Goal: Answer question/provide support

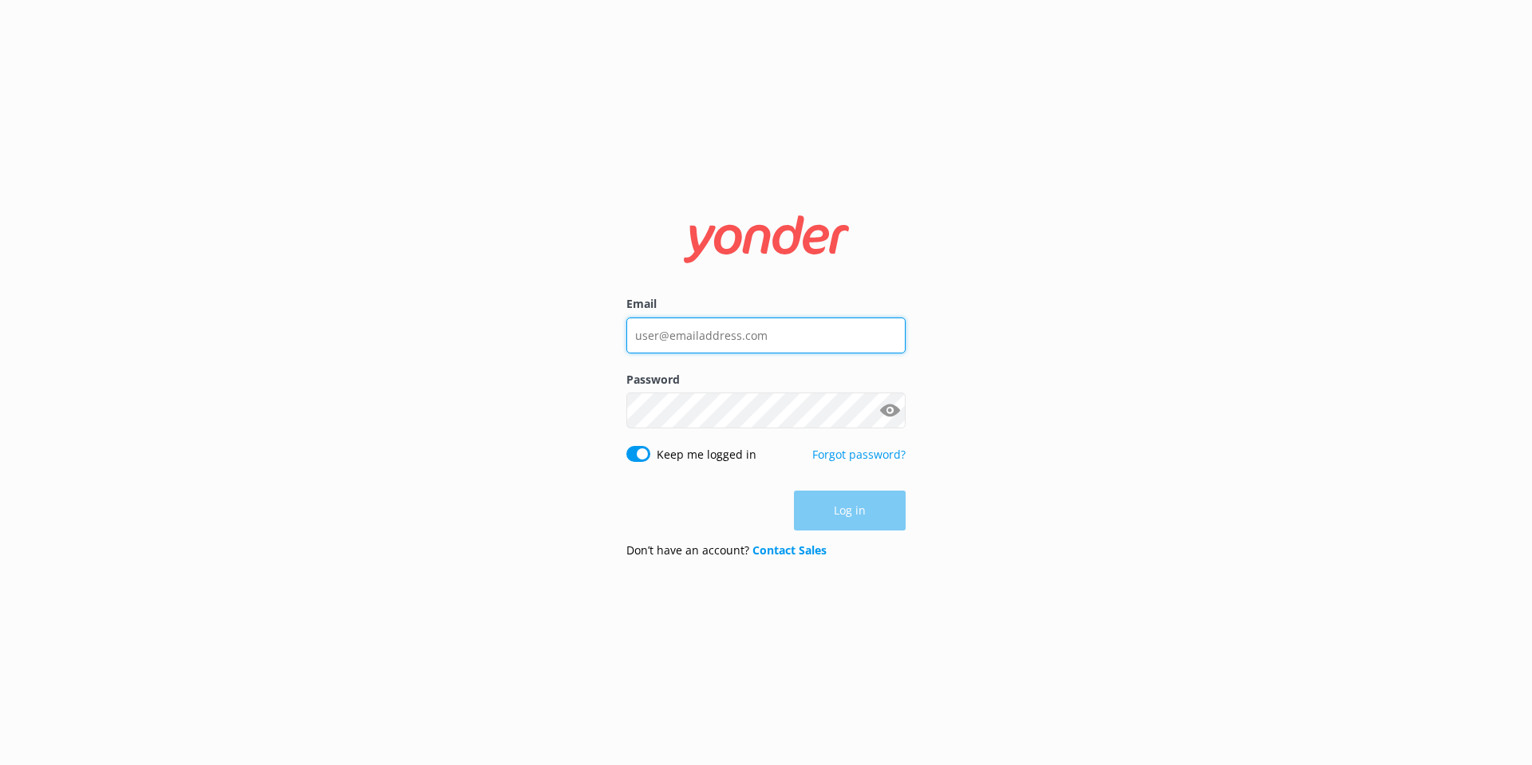
type input "[EMAIL_ADDRESS][DOMAIN_NAME]"
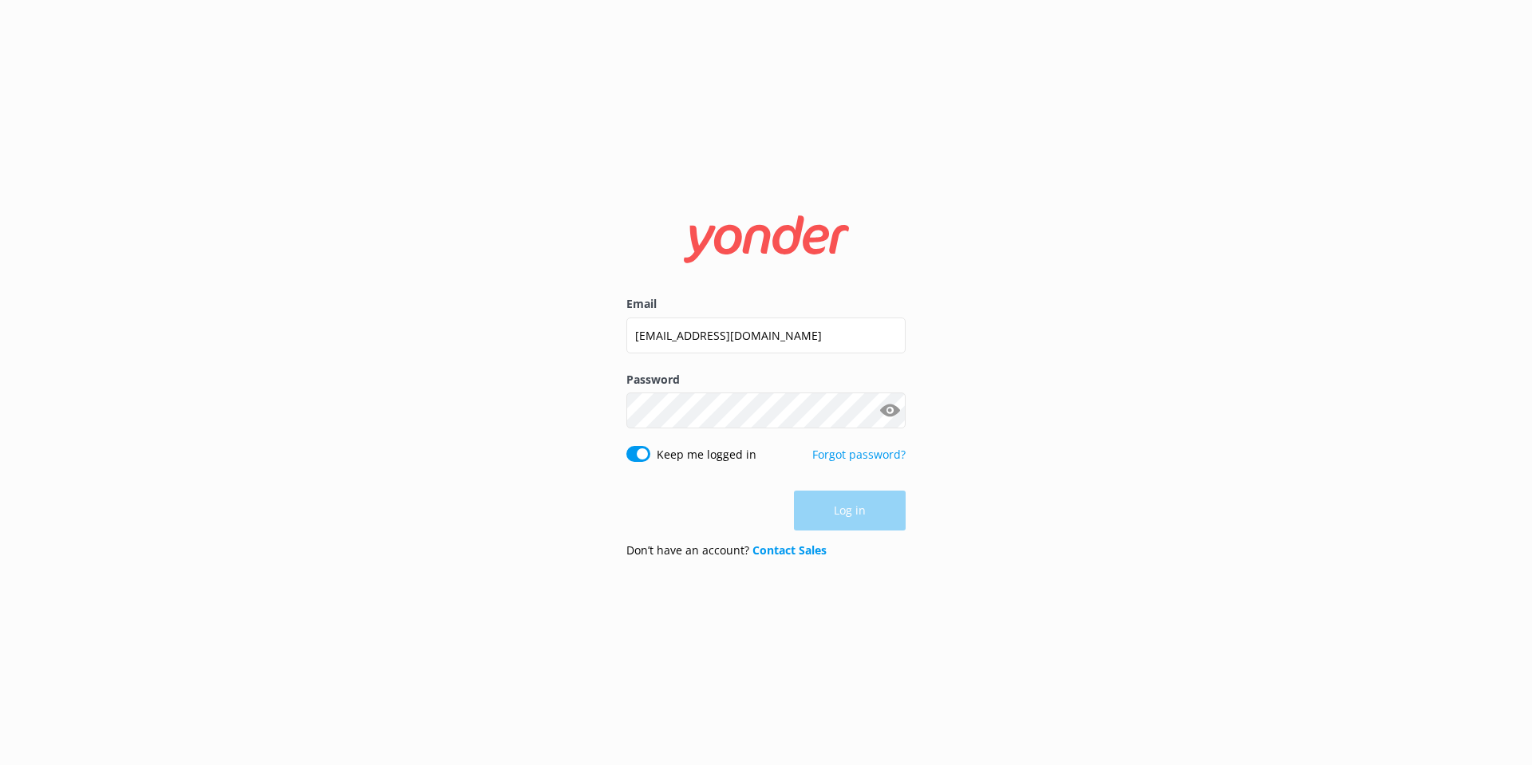
drag, startPoint x: 0, startPoint y: 0, endPoint x: 834, endPoint y: 508, distance: 976.3
click at [834, 508] on div "Log in" at bounding box center [765, 511] width 279 height 40
click at [834, 508] on button "Log in" at bounding box center [850, 511] width 112 height 40
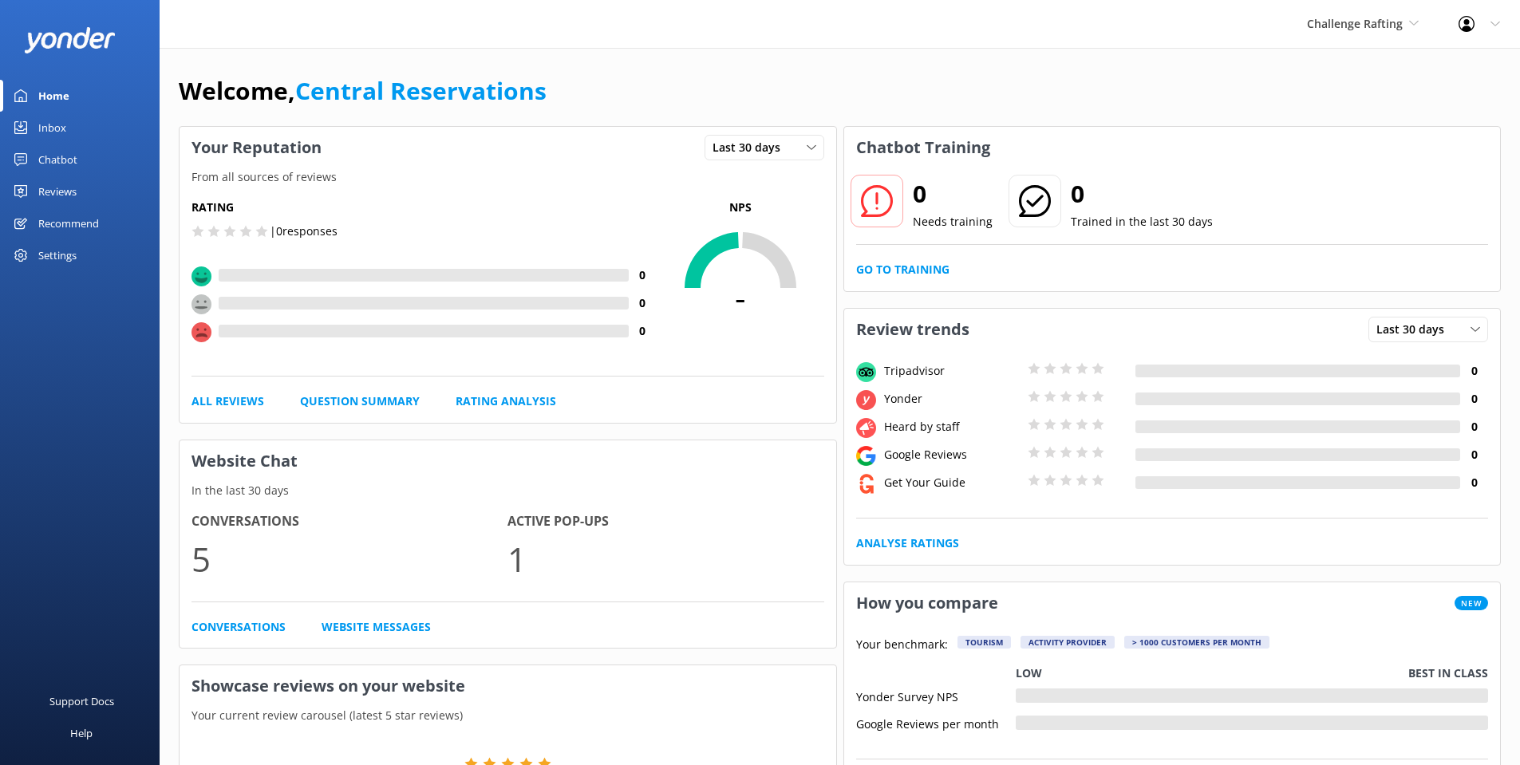
click at [39, 128] on div "Inbox" at bounding box center [52, 128] width 28 height 32
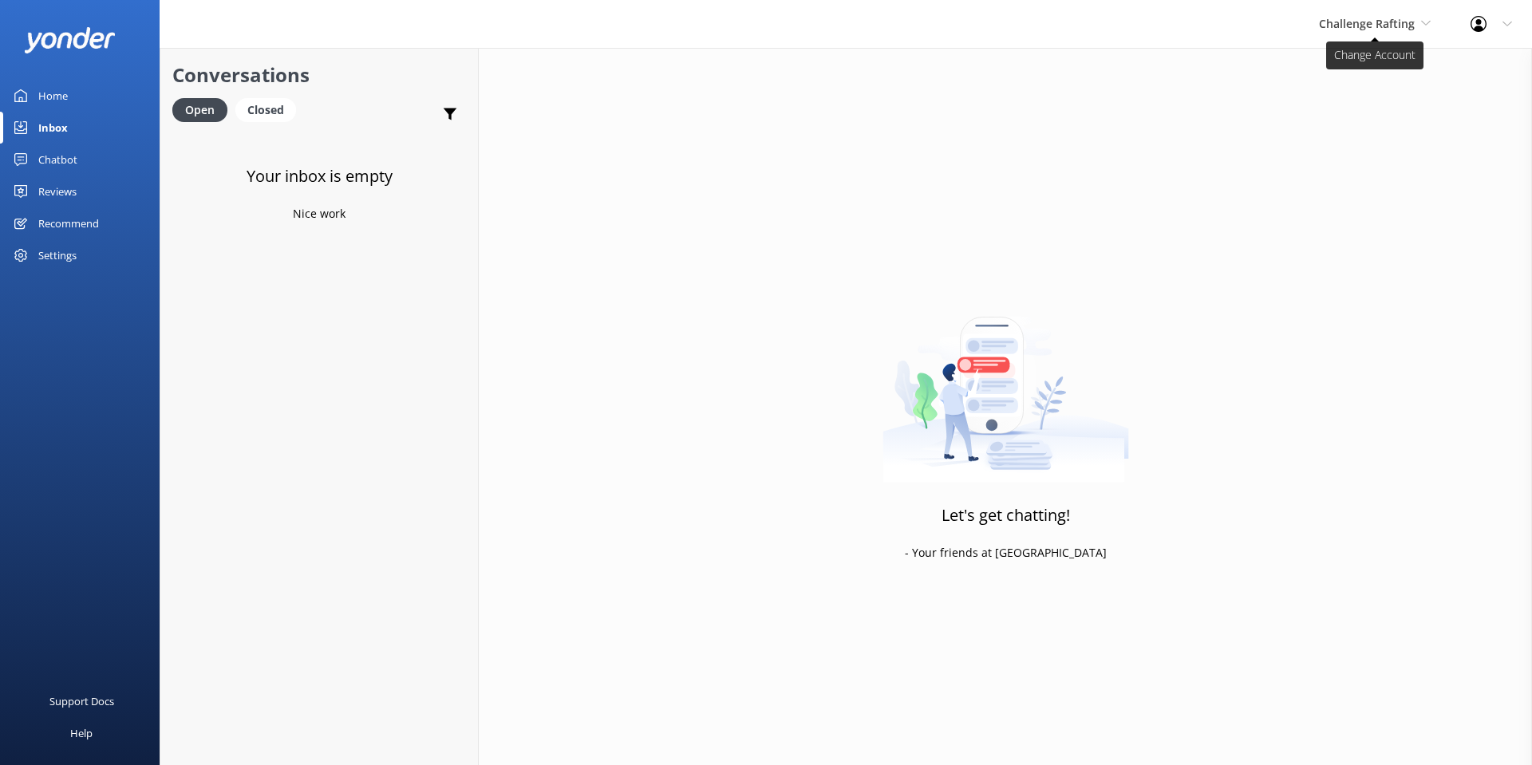
click at [1353, 20] on span "Challenge Rafting" at bounding box center [1367, 23] width 96 height 15
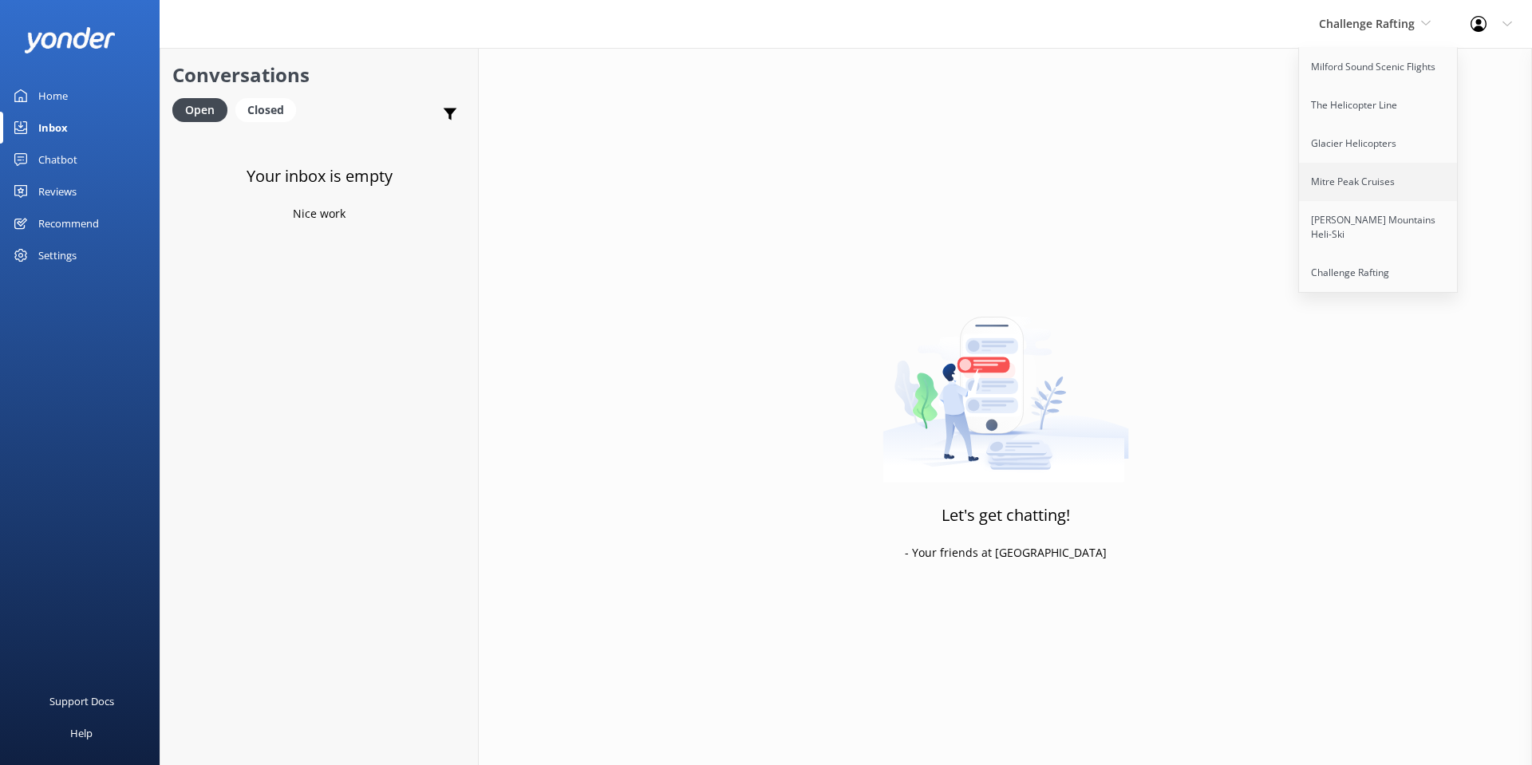
click at [1370, 180] on link "Mitre Peak Cruises" at bounding box center [1379, 182] width 160 height 38
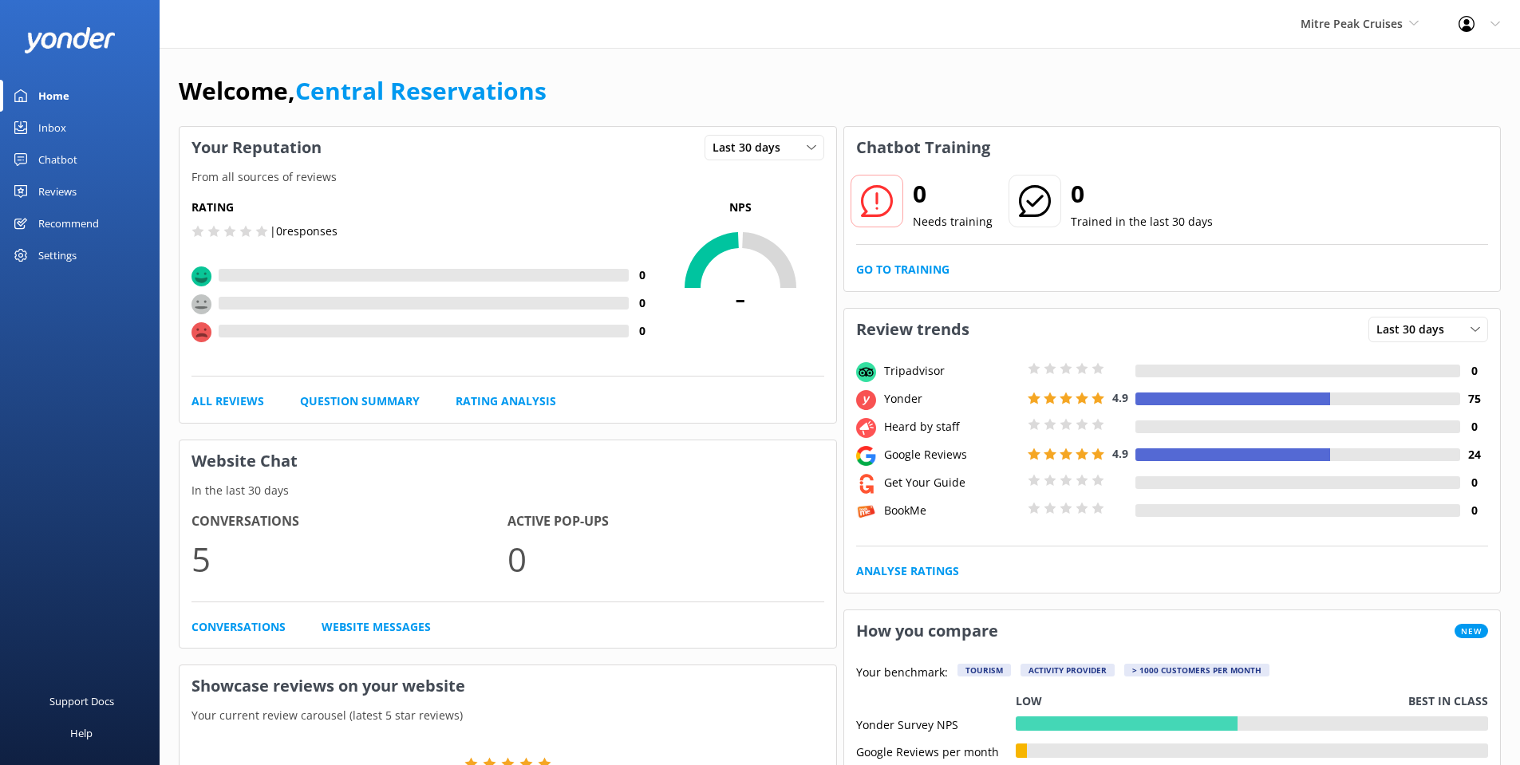
click at [43, 130] on div "Inbox" at bounding box center [52, 128] width 28 height 32
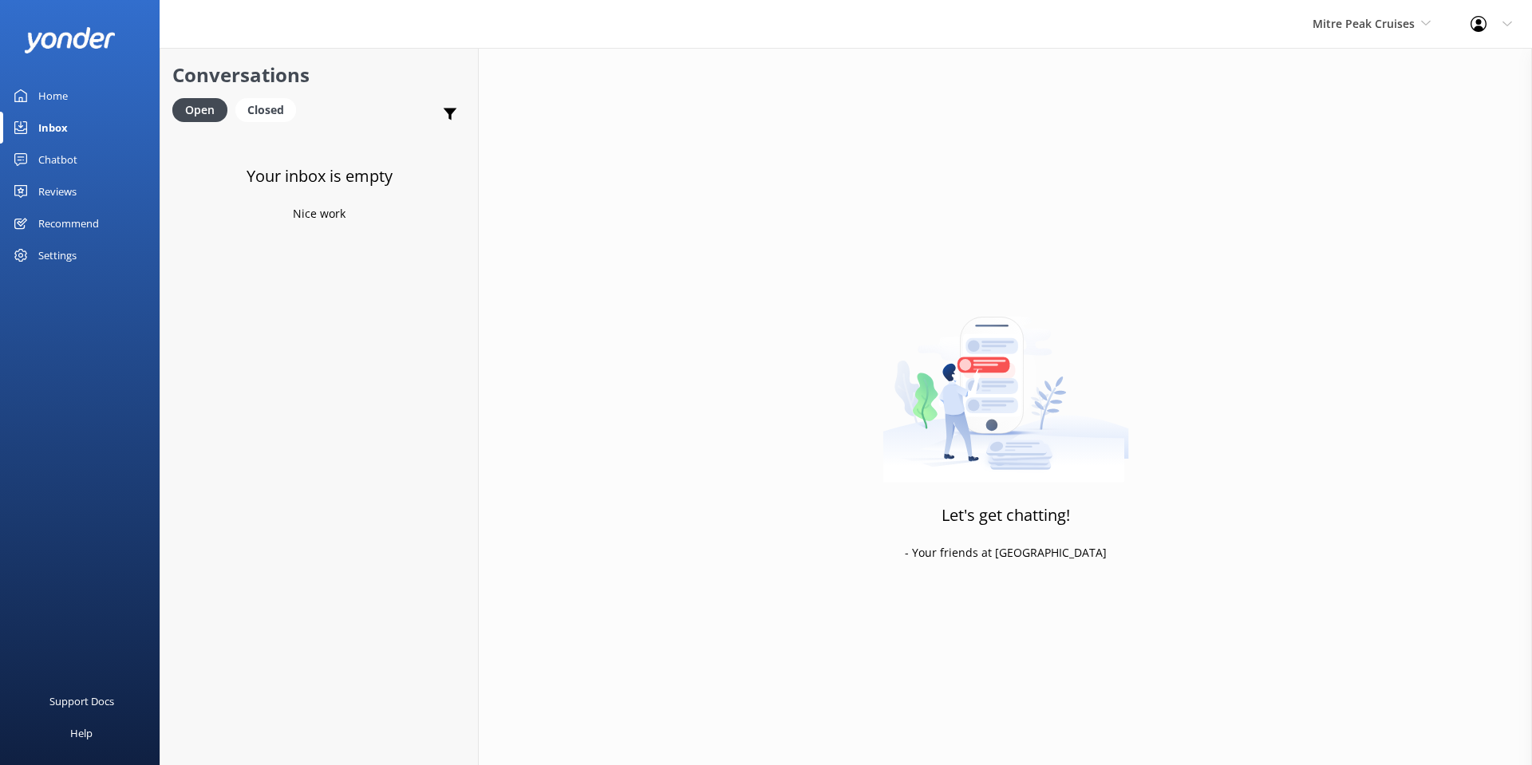
click at [36, 126] on link "Inbox" at bounding box center [80, 128] width 160 height 32
click at [260, 105] on div "Closed" at bounding box center [265, 110] width 61 height 24
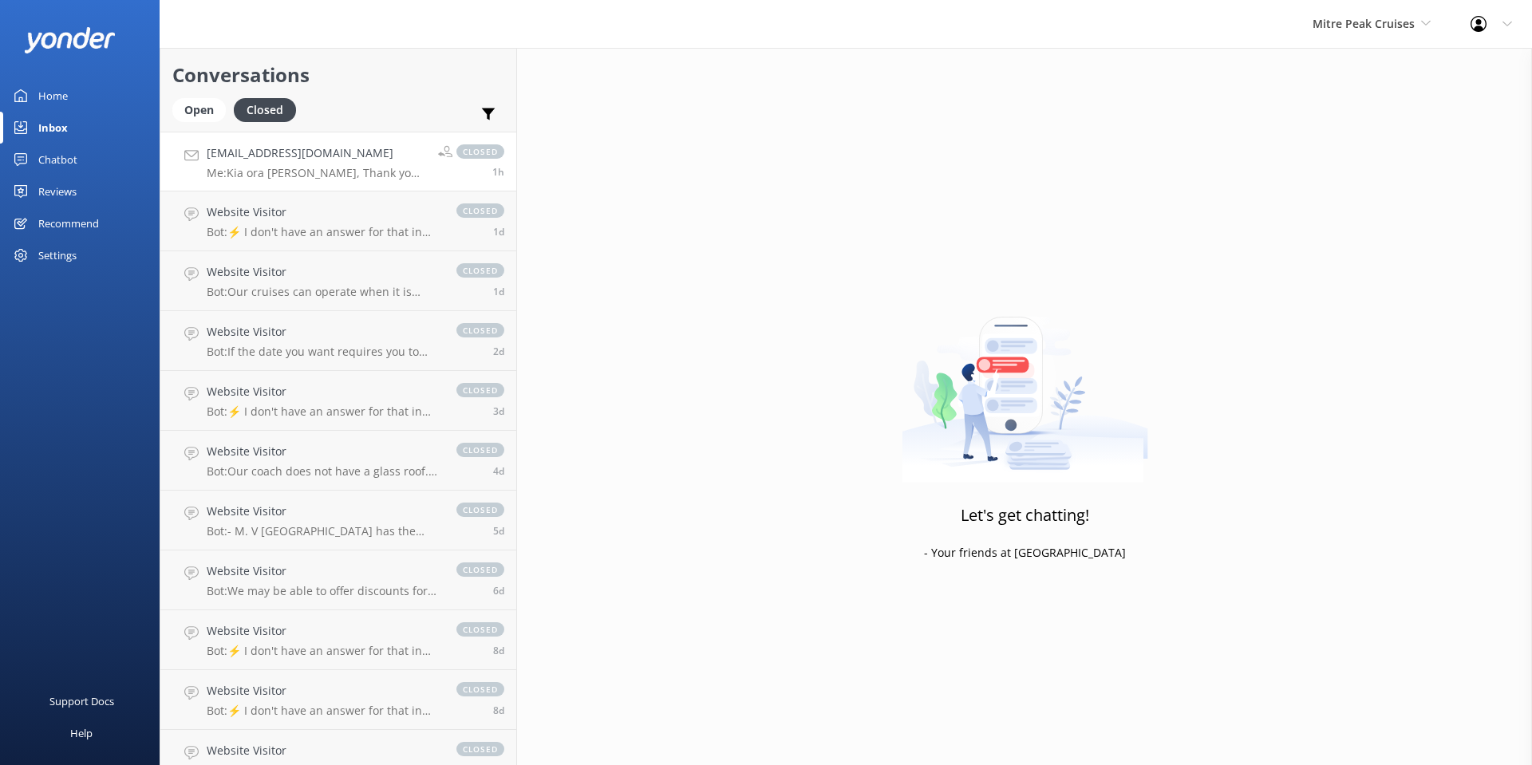
click at [319, 152] on h4 "[EMAIL_ADDRESS][DOMAIN_NAME]" at bounding box center [316, 153] width 219 height 18
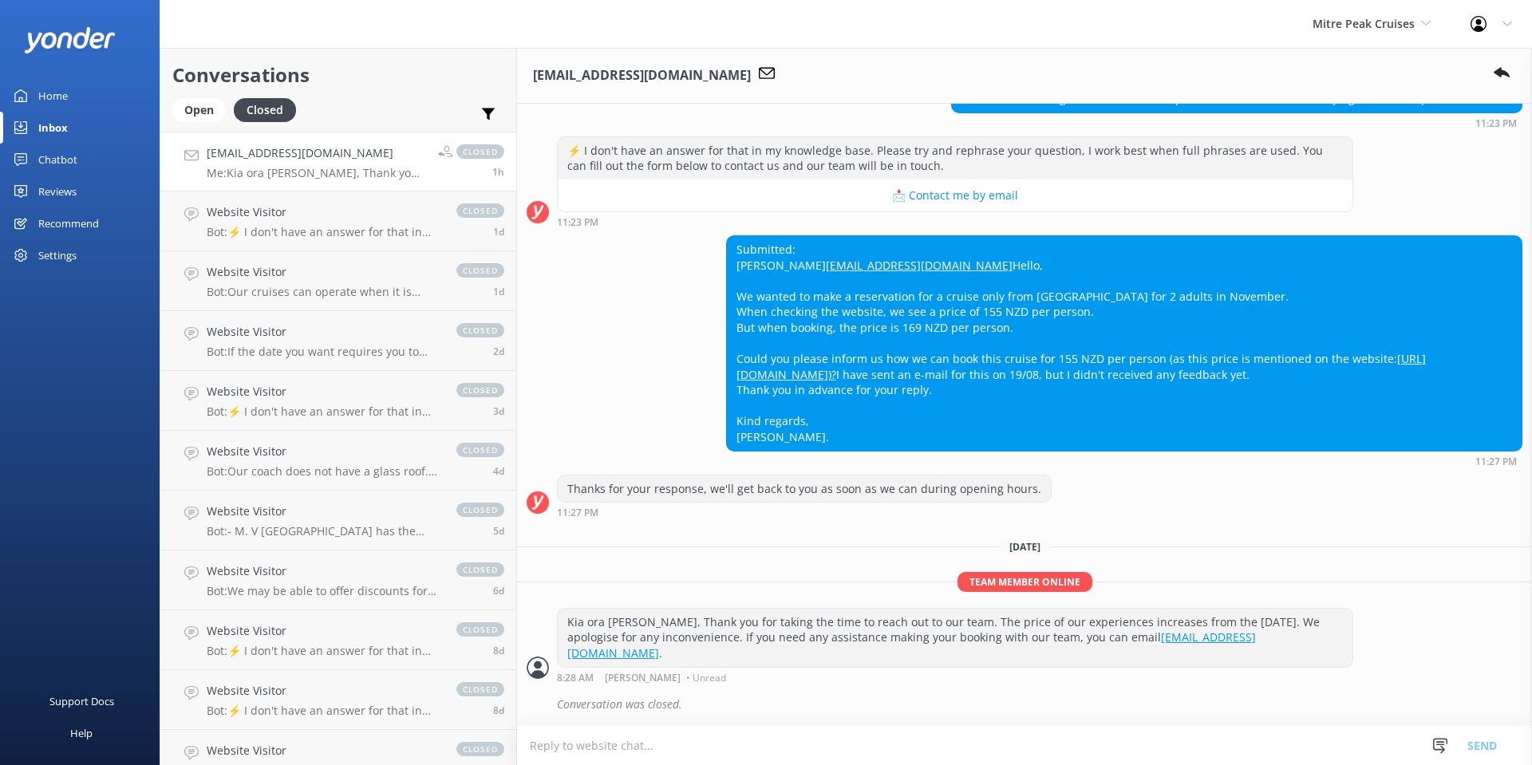
scroll to position [186, 0]
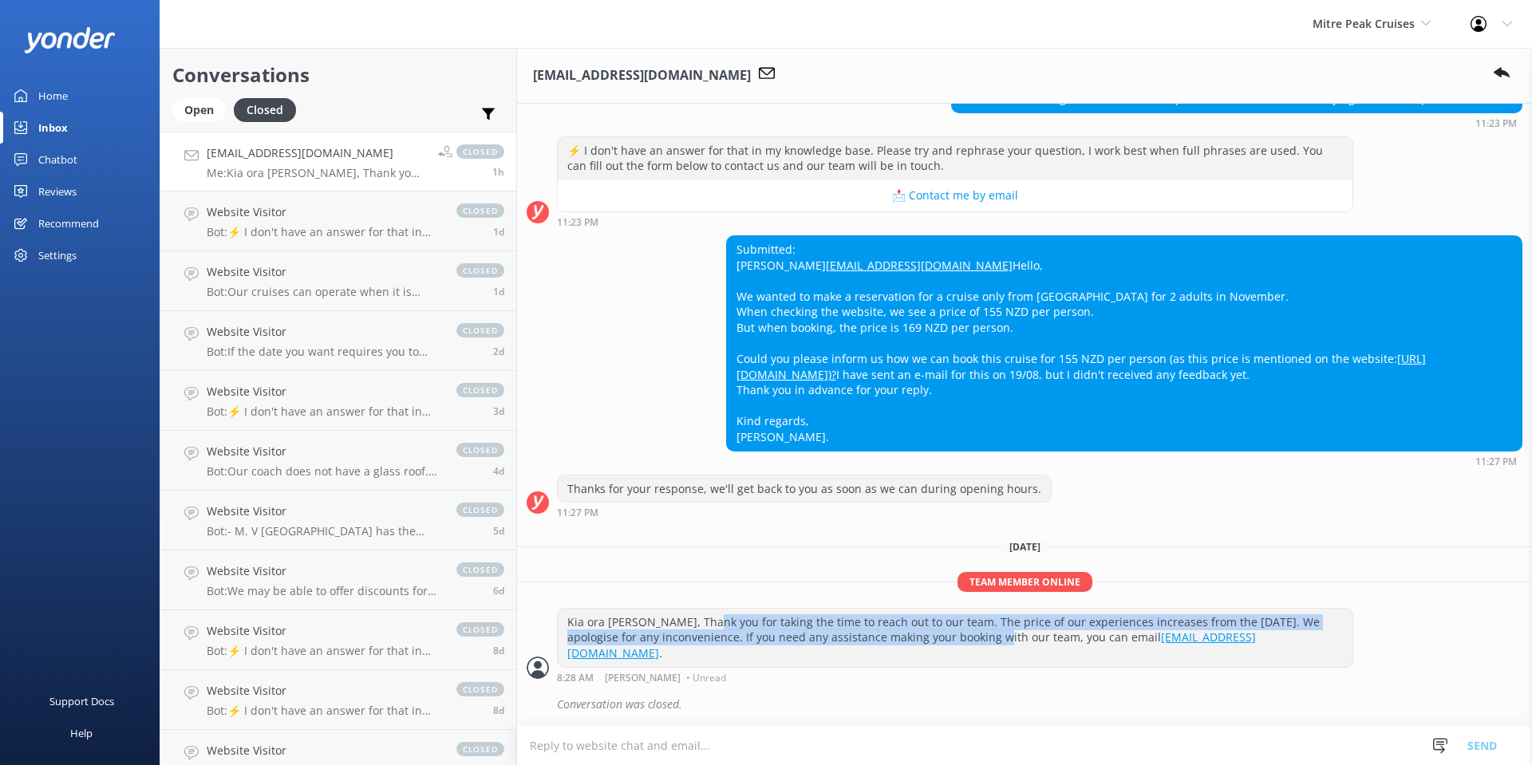
drag, startPoint x: 661, startPoint y: 644, endPoint x: 877, endPoint y: 657, distance: 215.8
click at [877, 657] on div "Kia ora [PERSON_NAME], Thank you for taking the time to reach out to our team. …" at bounding box center [955, 638] width 795 height 58
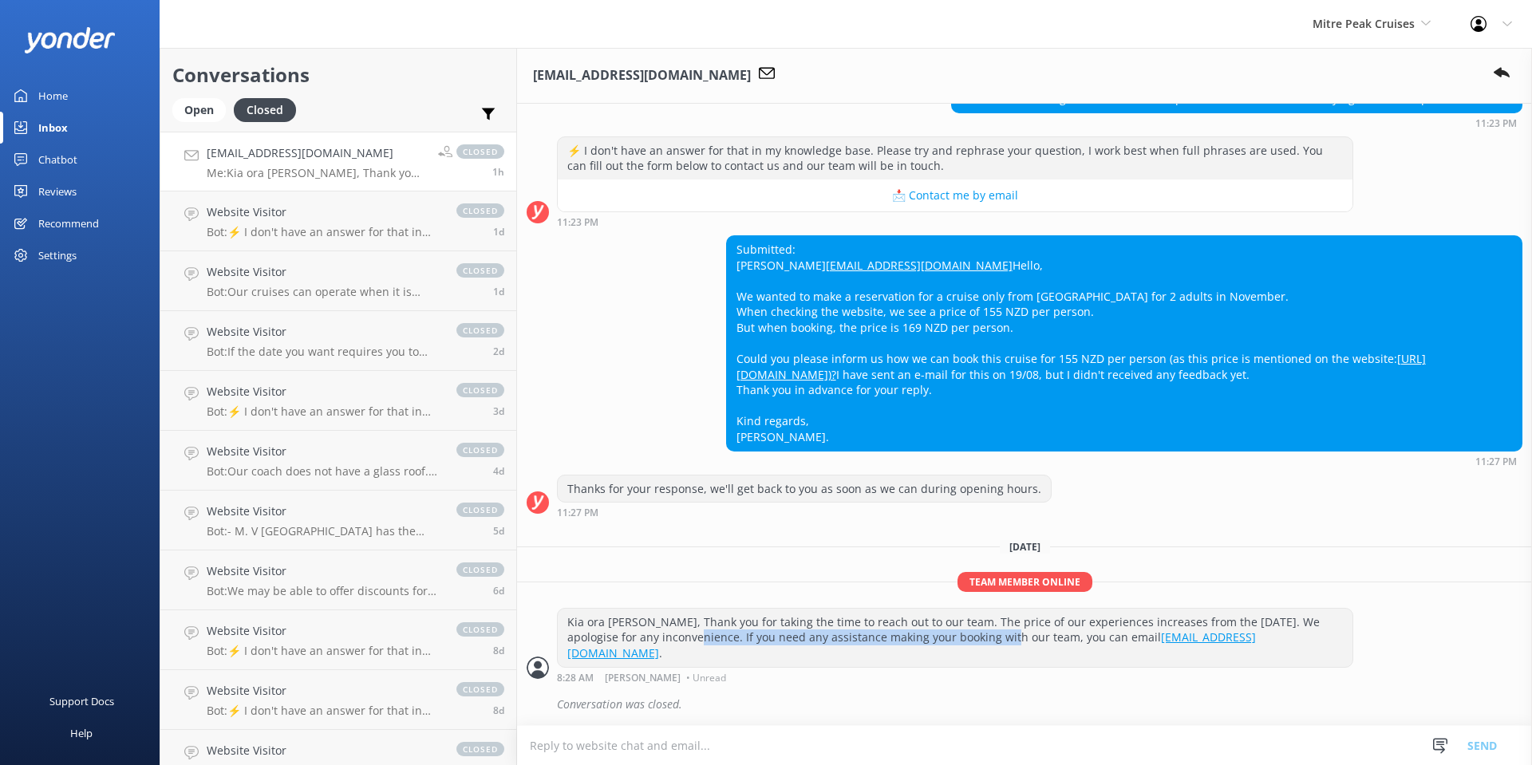
drag, startPoint x: 572, startPoint y: 653, endPoint x: 884, endPoint y: 662, distance: 312.0
click at [884, 662] on div "Kia ora [PERSON_NAME], Thank you for taking the time to reach out to our team. …" at bounding box center [955, 638] width 795 height 58
click at [296, 226] on p "Bot: ⚡ I don't have an answer for that in my knowledge base. Please try and rep…" at bounding box center [324, 232] width 234 height 14
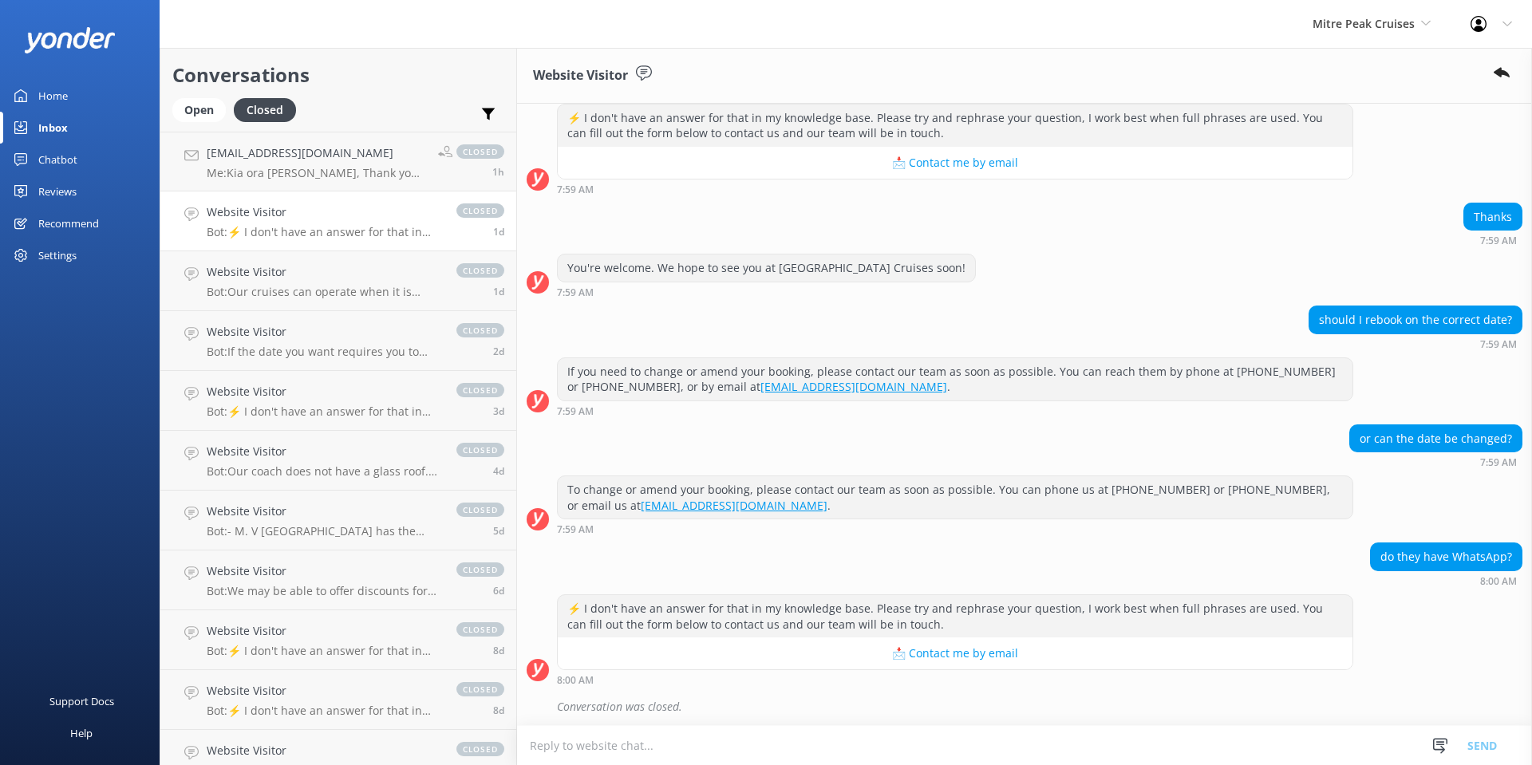
scroll to position [294, 0]
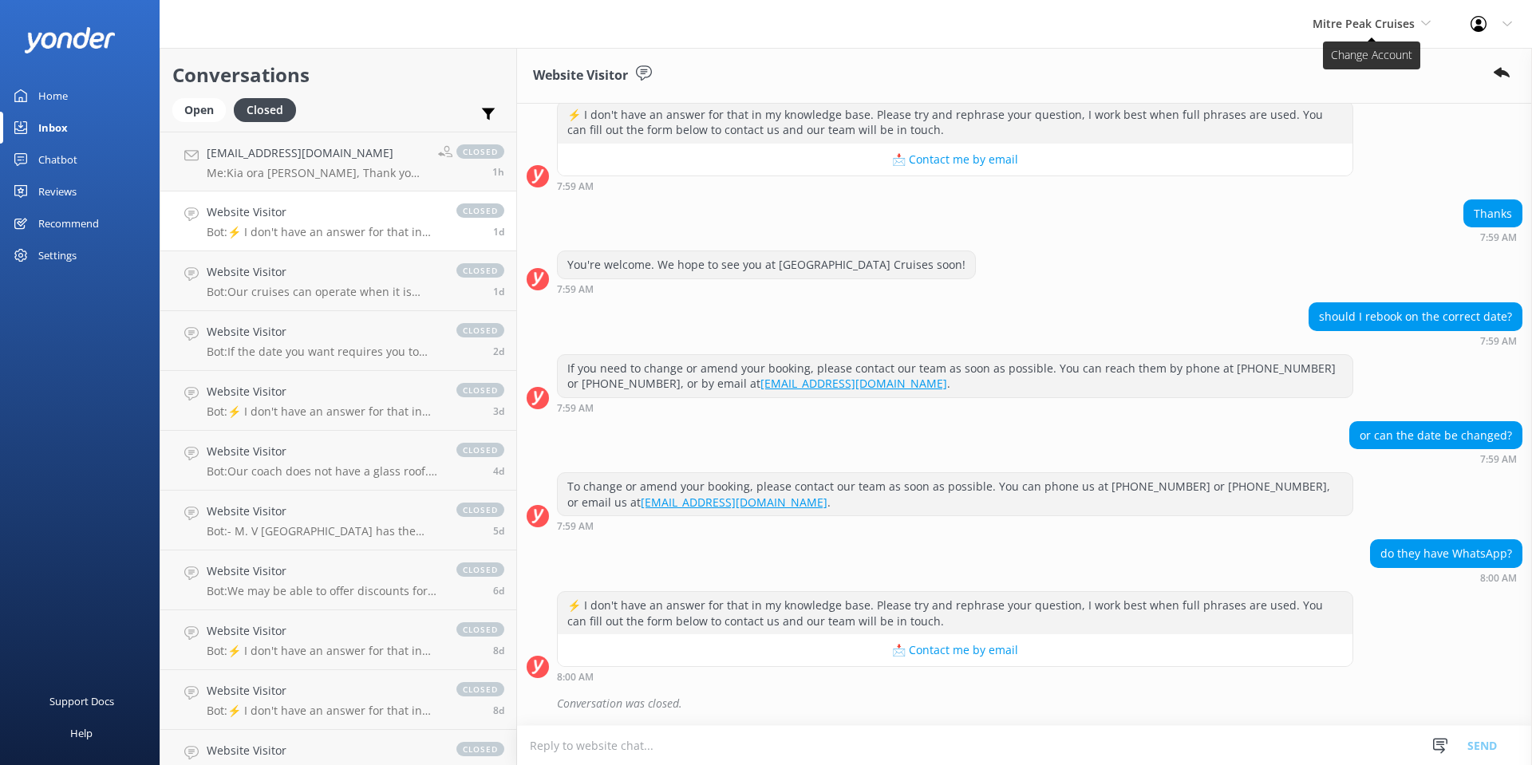
click at [1338, 25] on span "Mitre Peak Cruises" at bounding box center [1363, 23] width 102 height 15
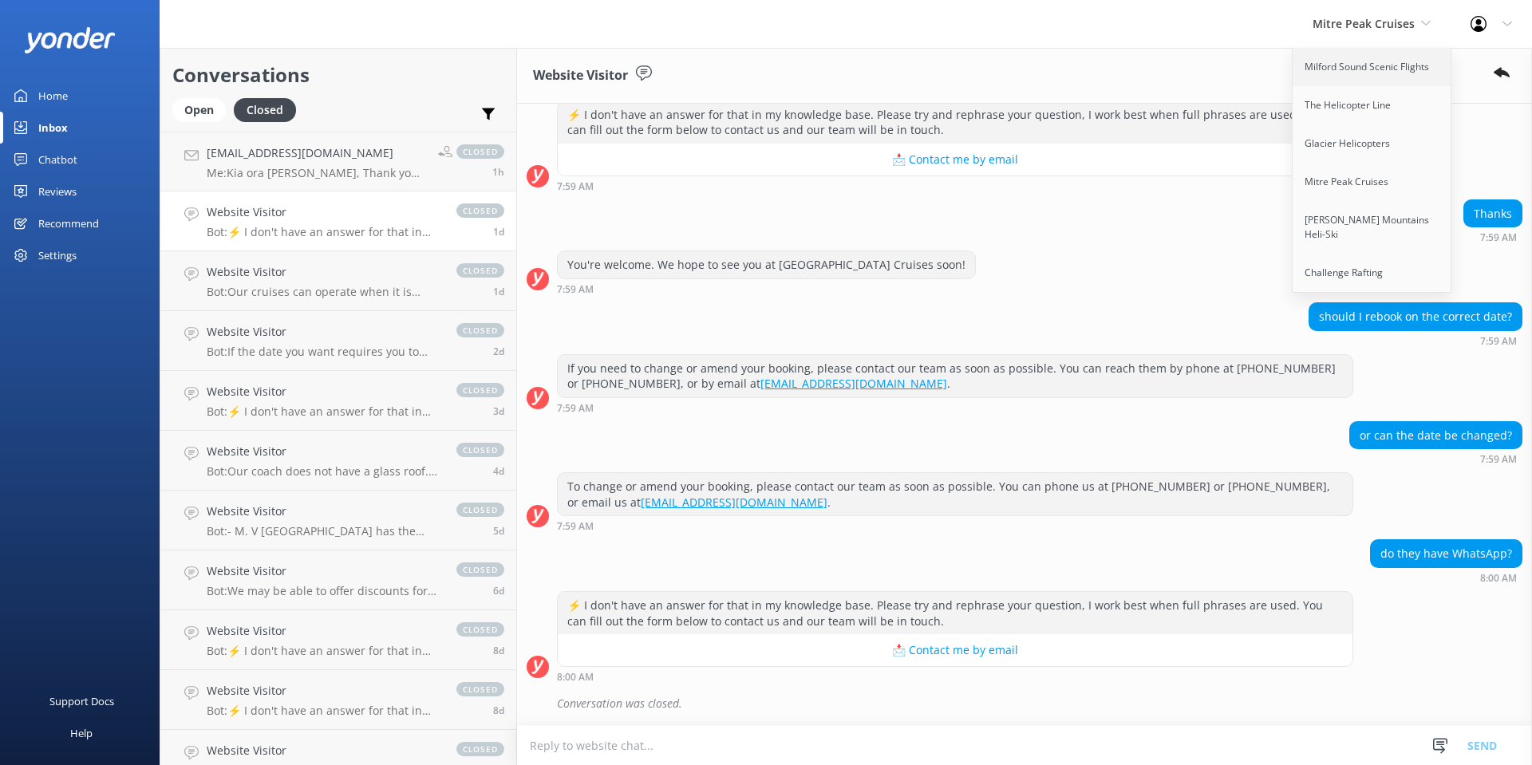
click at [1343, 65] on link "Milford Sound Scenic Flights" at bounding box center [1372, 67] width 160 height 38
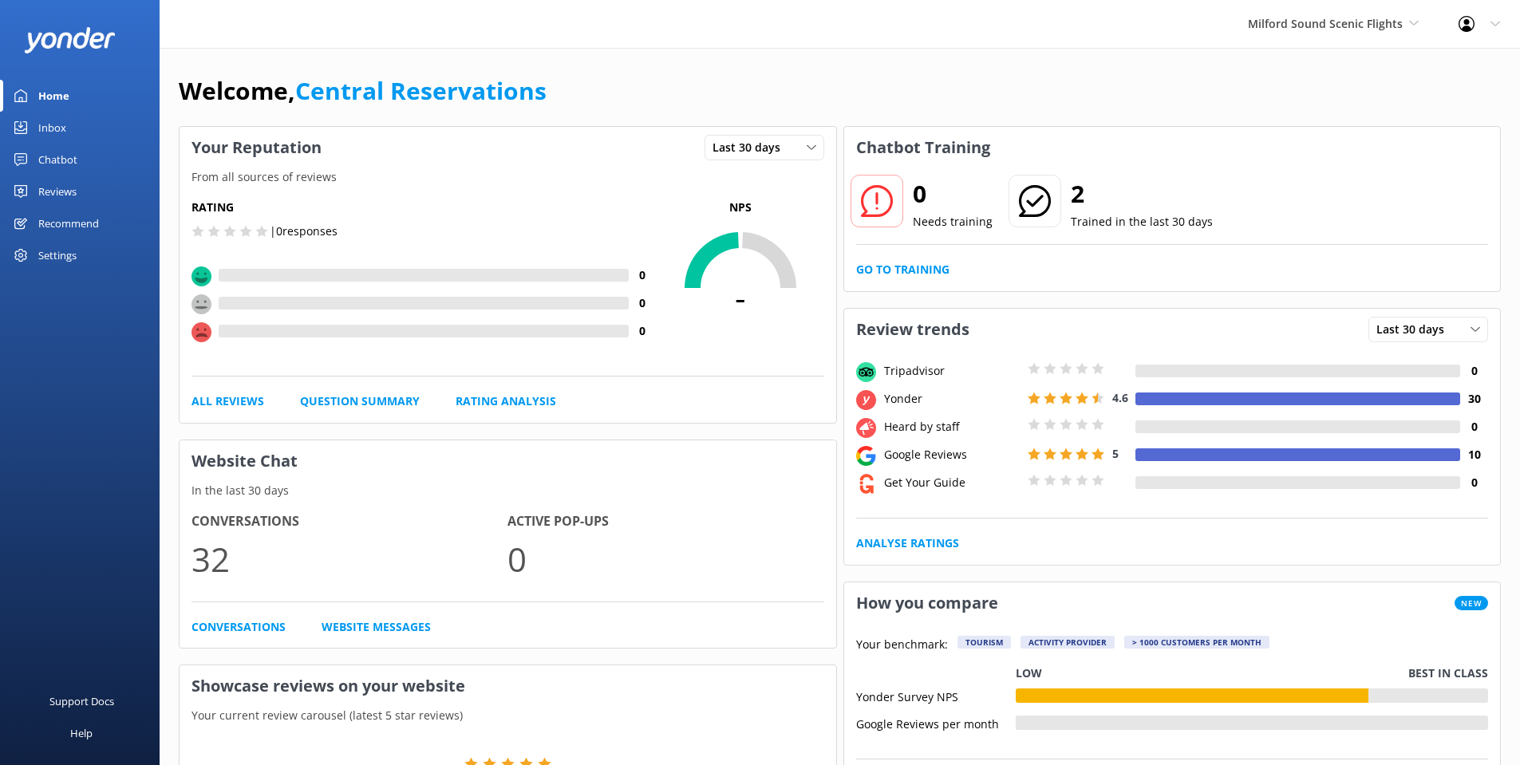
click at [51, 124] on div "Inbox" at bounding box center [52, 128] width 28 height 32
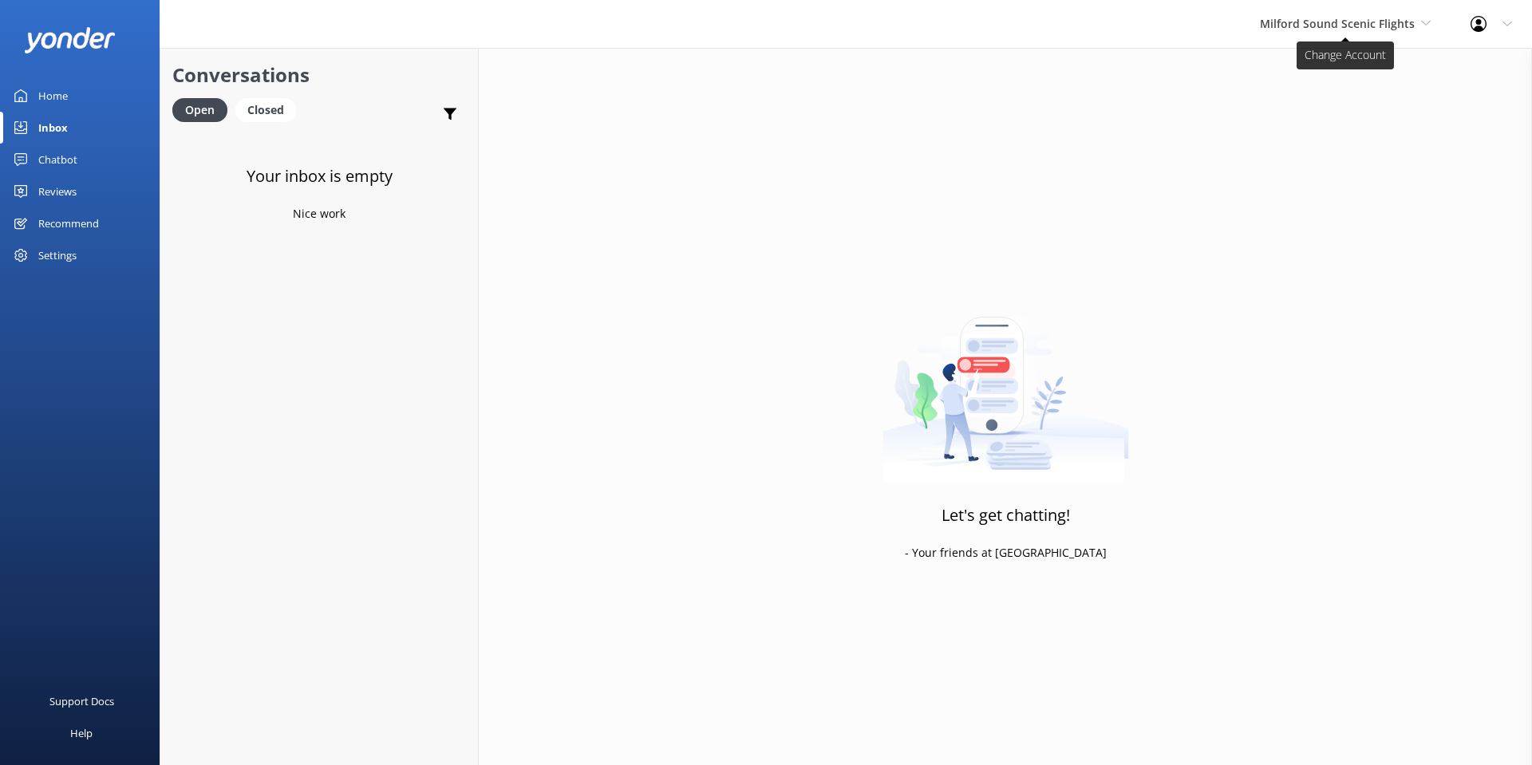
click at [1314, 15] on span "Milford Sound Scenic Flights" at bounding box center [1345, 24] width 171 height 18
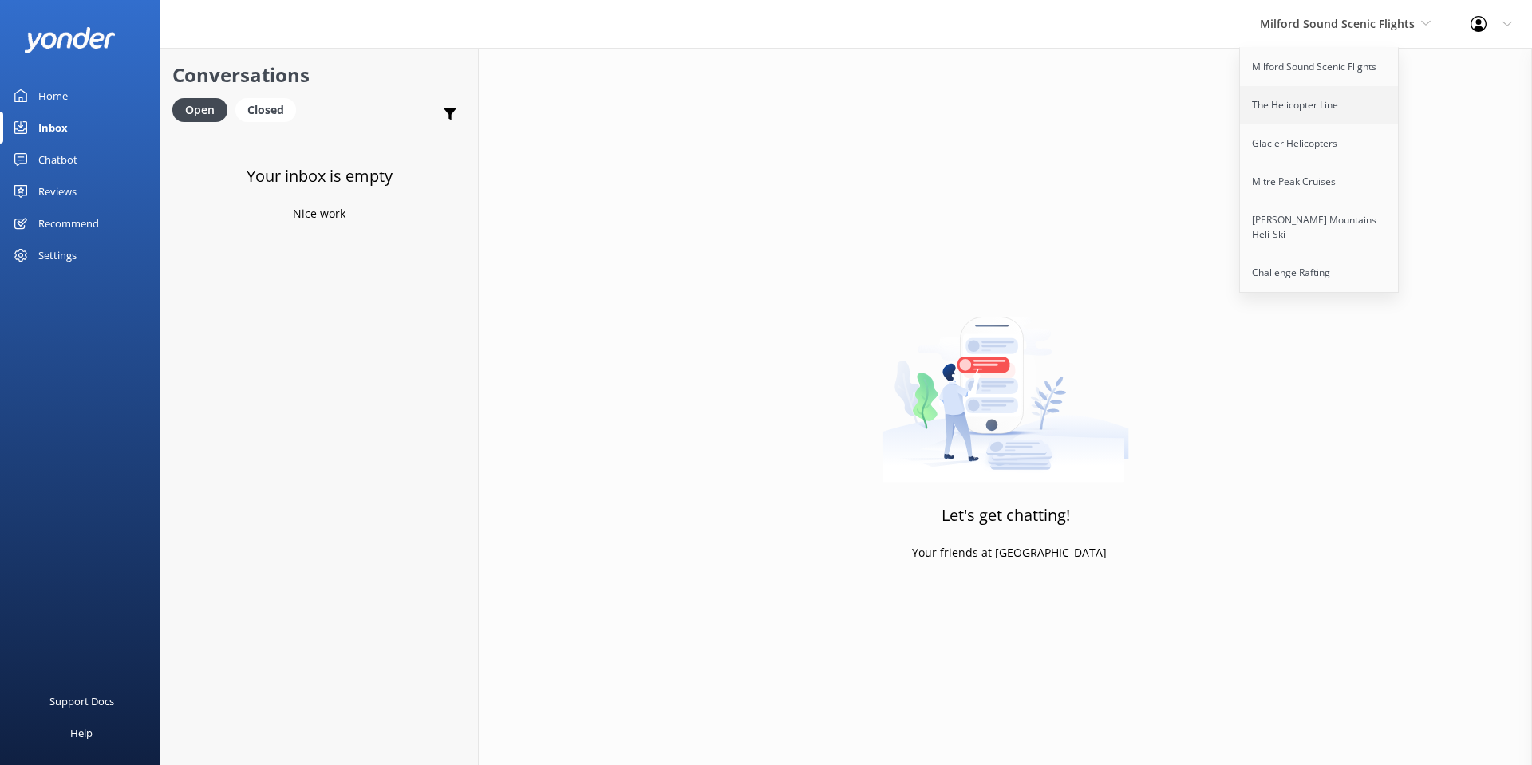
click at [1298, 105] on link "The Helicopter Line" at bounding box center [1320, 105] width 160 height 38
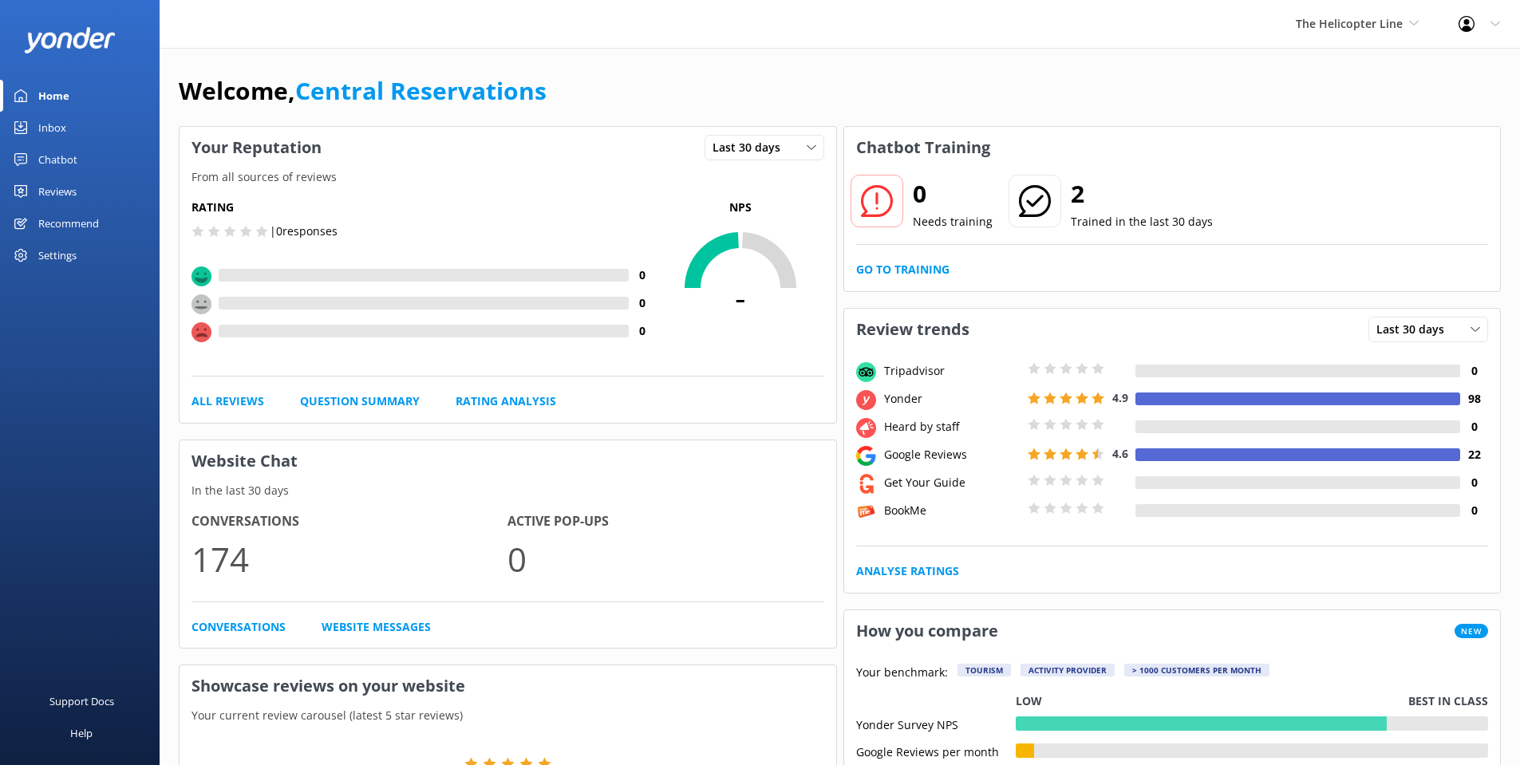
click at [28, 123] on link "Inbox" at bounding box center [80, 128] width 160 height 32
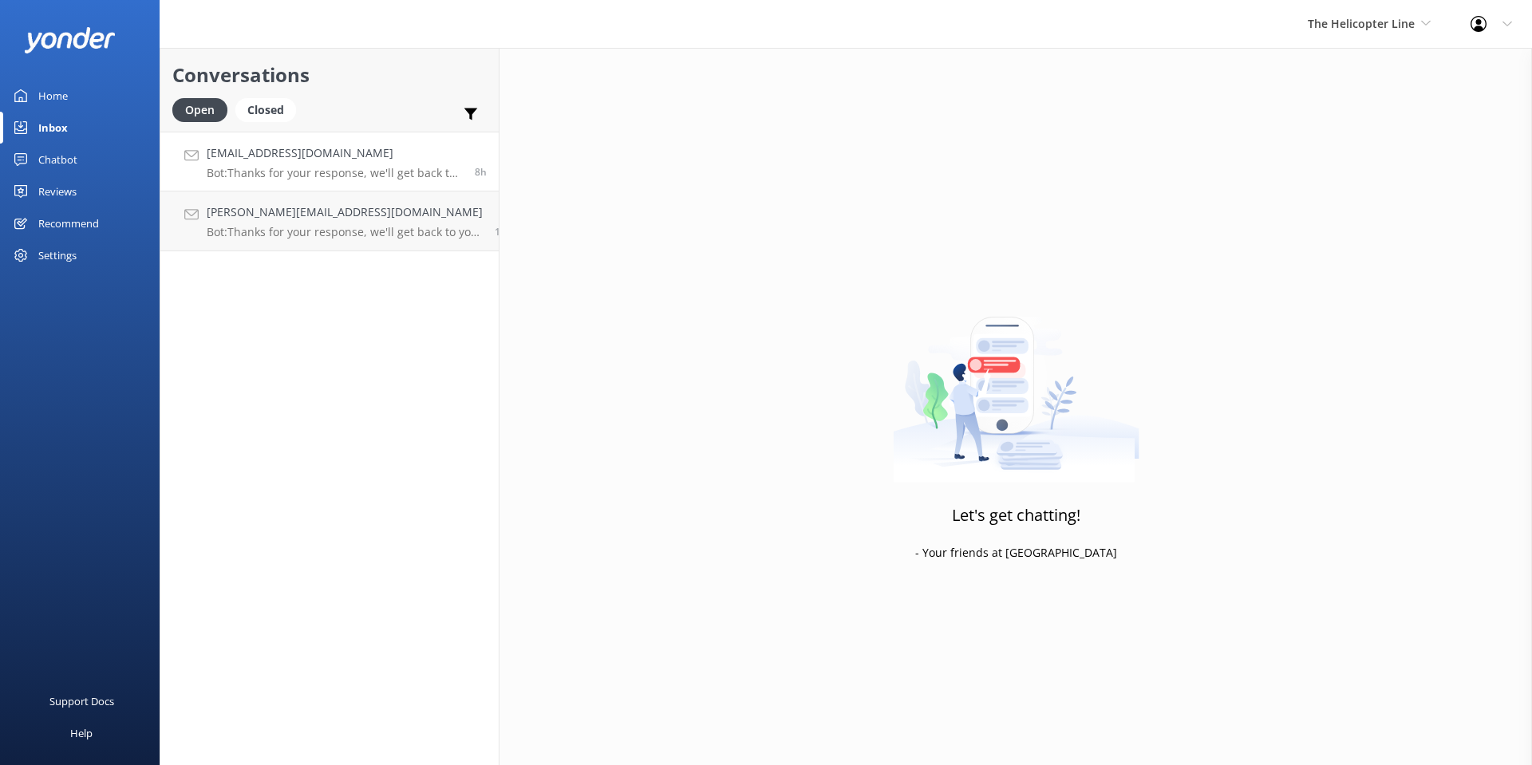
click at [344, 160] on h4 "[EMAIL_ADDRESS][DOMAIN_NAME]" at bounding box center [335, 153] width 256 height 18
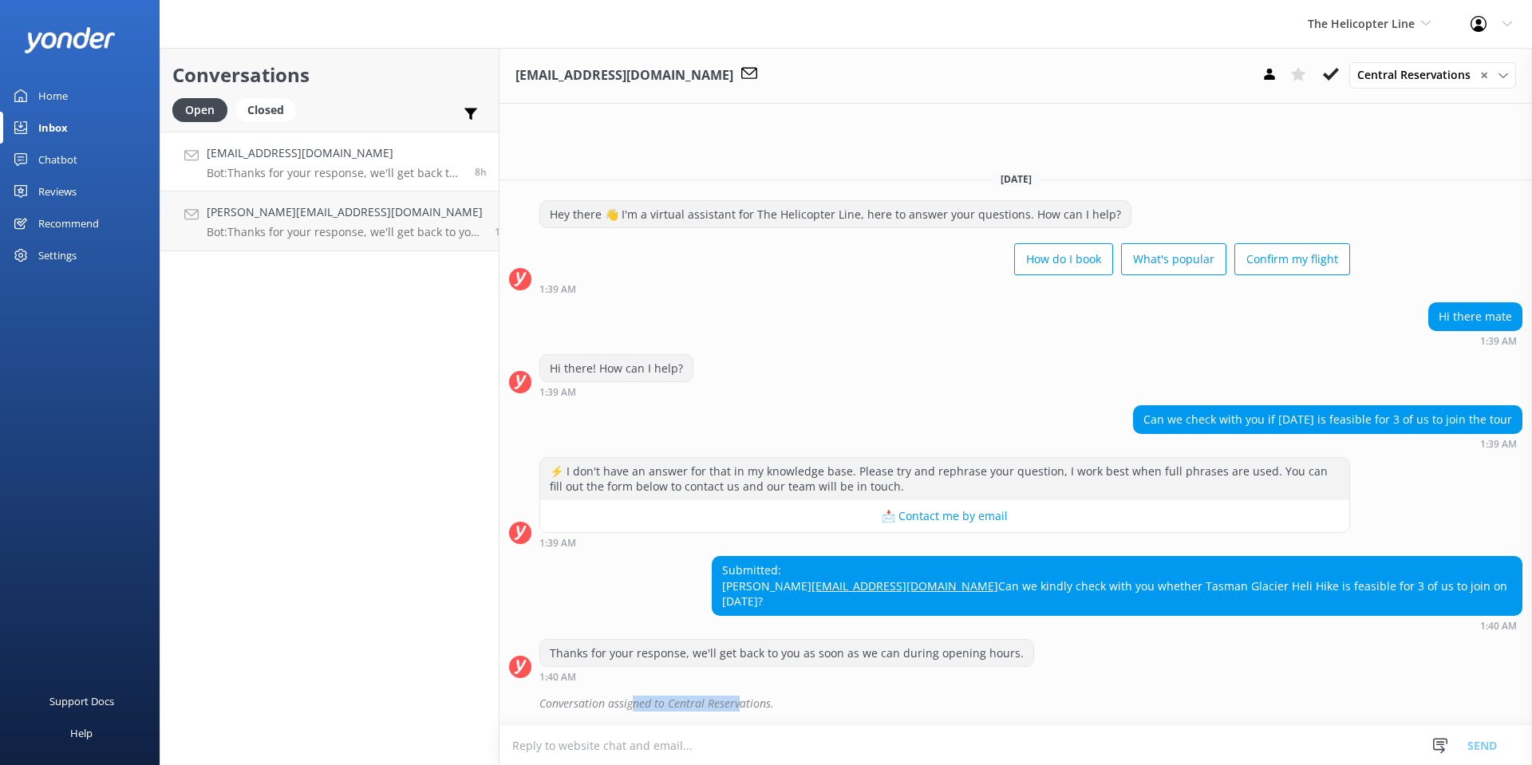
drag, startPoint x: 609, startPoint y: 700, endPoint x: 788, endPoint y: 703, distance: 178.7
click at [788, 703] on div "Conversation assigned to Central Reservations." at bounding box center [1030, 703] width 983 height 27
click at [792, 703] on div "Conversation assigned to Central Reservations." at bounding box center [1030, 703] width 983 height 27
click at [240, 160] on h4 "[EMAIL_ADDRESS][DOMAIN_NAME]" at bounding box center [335, 153] width 256 height 18
drag, startPoint x: 980, startPoint y: 601, endPoint x: 1512, endPoint y: 606, distance: 532.1
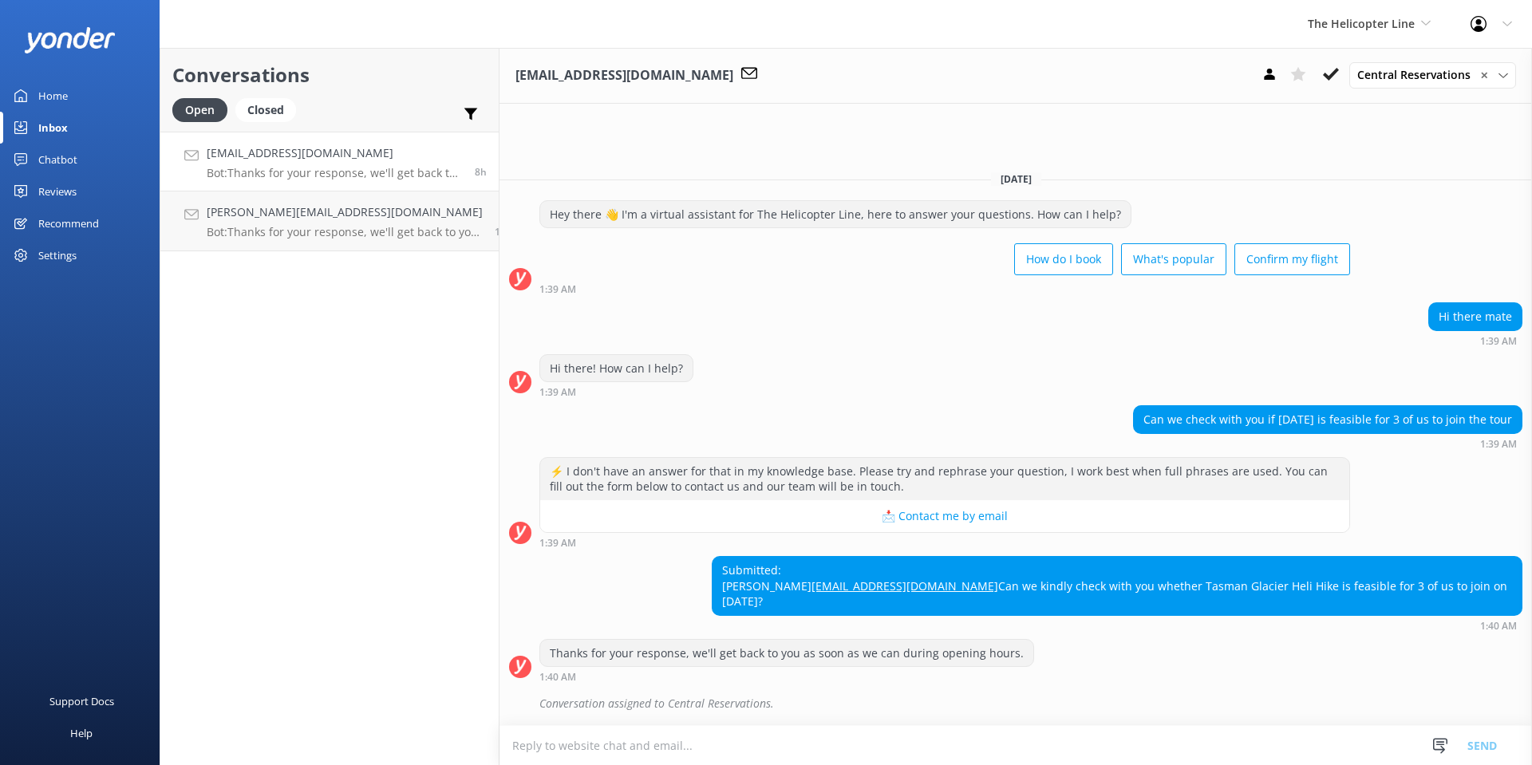
click at [1512, 606] on div "Submitted: [PERSON_NAME] [EMAIL_ADDRESS][DOMAIN_NAME] Can we kindly check with …" at bounding box center [1116, 586] width 809 height 58
copy div "Can we kindly check with you whether Tasman Glacier Heli Hike is feasible for 3…"
click at [679, 750] on textarea at bounding box center [1015, 745] width 1032 height 39
click at [596, 739] on textarea at bounding box center [1015, 745] width 1032 height 39
paste textarea "Hi there. We do have availability for the 10:00 AM departure on [DATE]. For boo…"
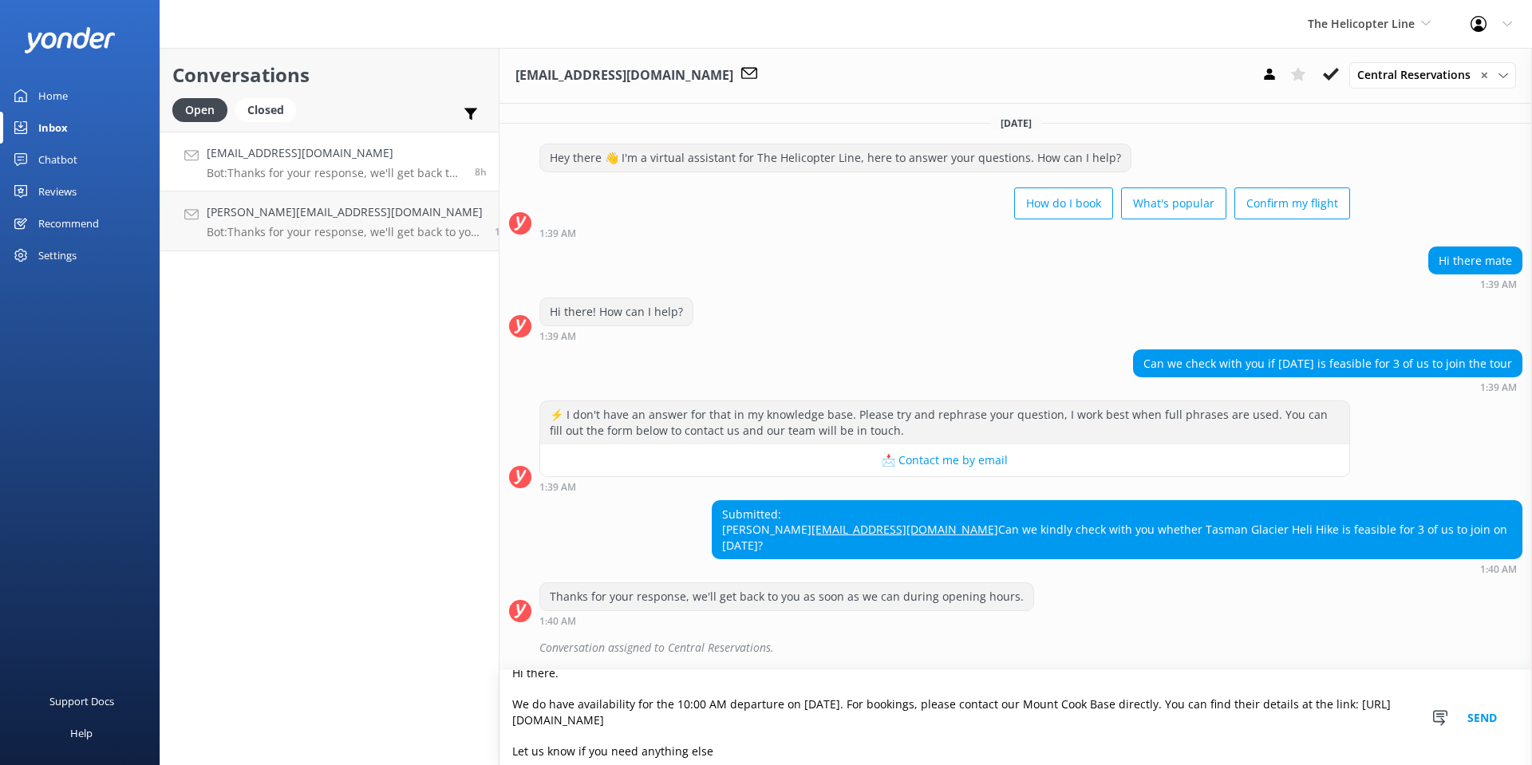
scroll to position [23, 0]
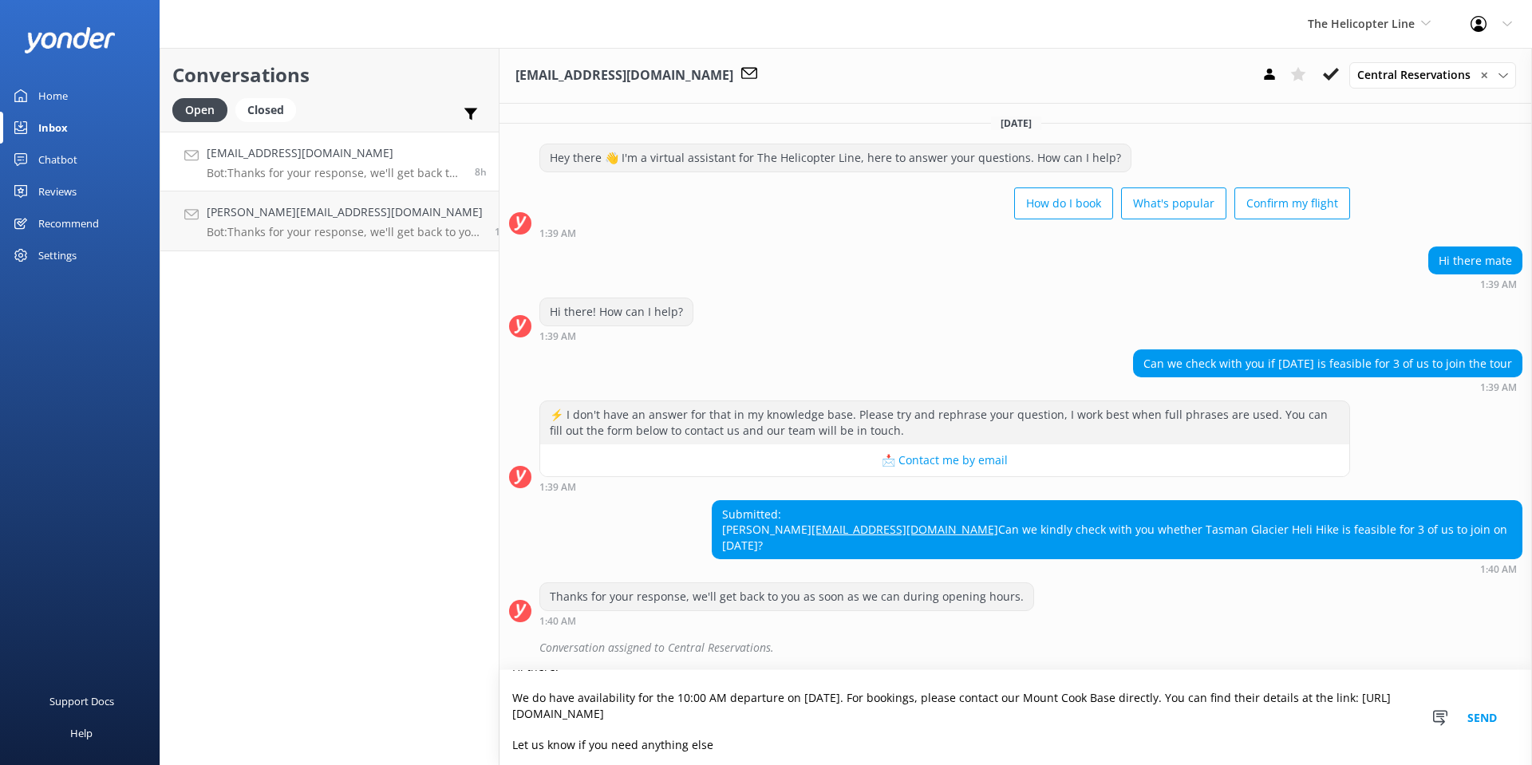
type textarea "Hi there. We do have availability for the 10:00 AM departure on 25 September. F…"
click at [1471, 723] on button "Send" at bounding box center [1482, 717] width 60 height 95
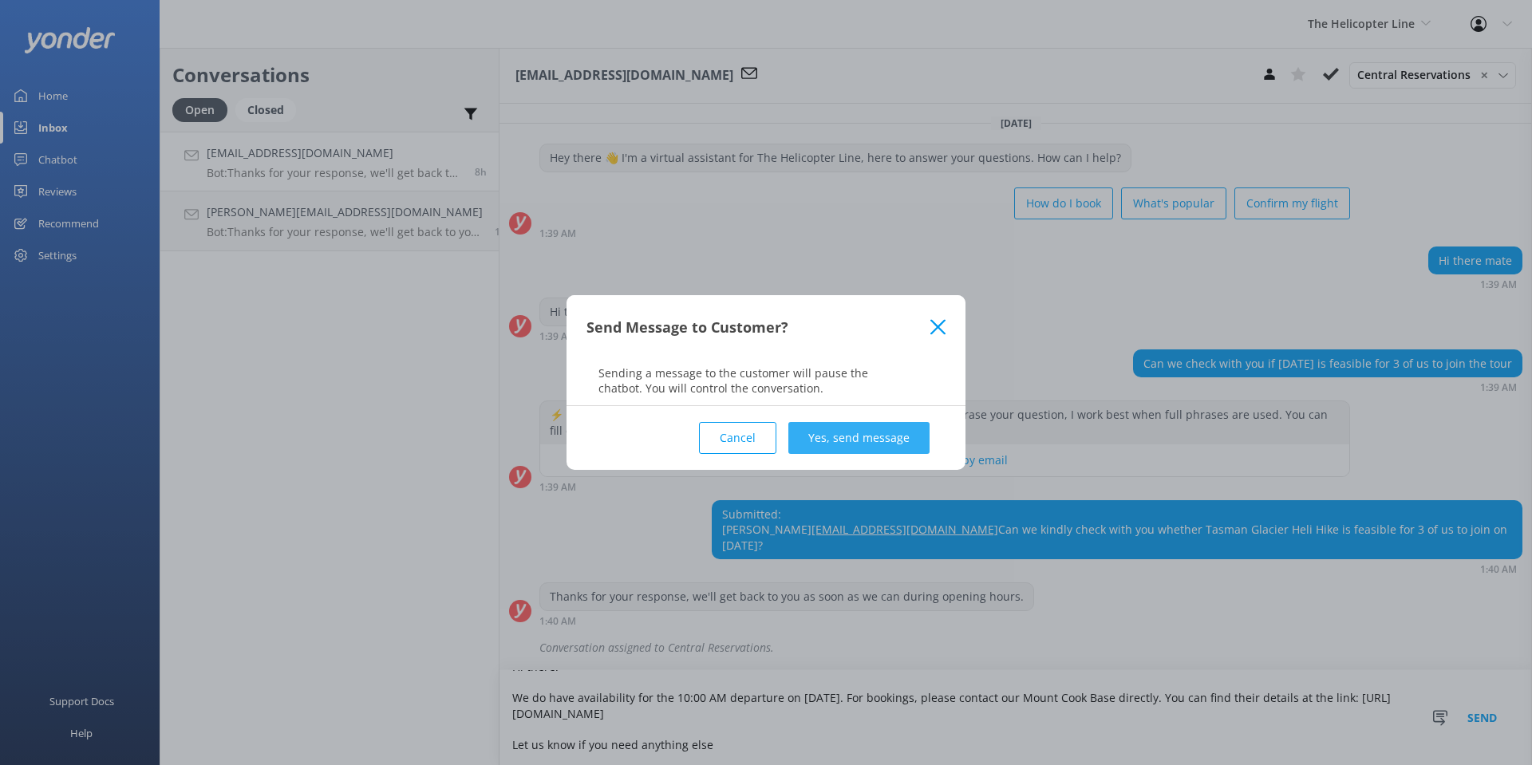
click at [864, 436] on button "Yes, send message" at bounding box center [858, 438] width 141 height 32
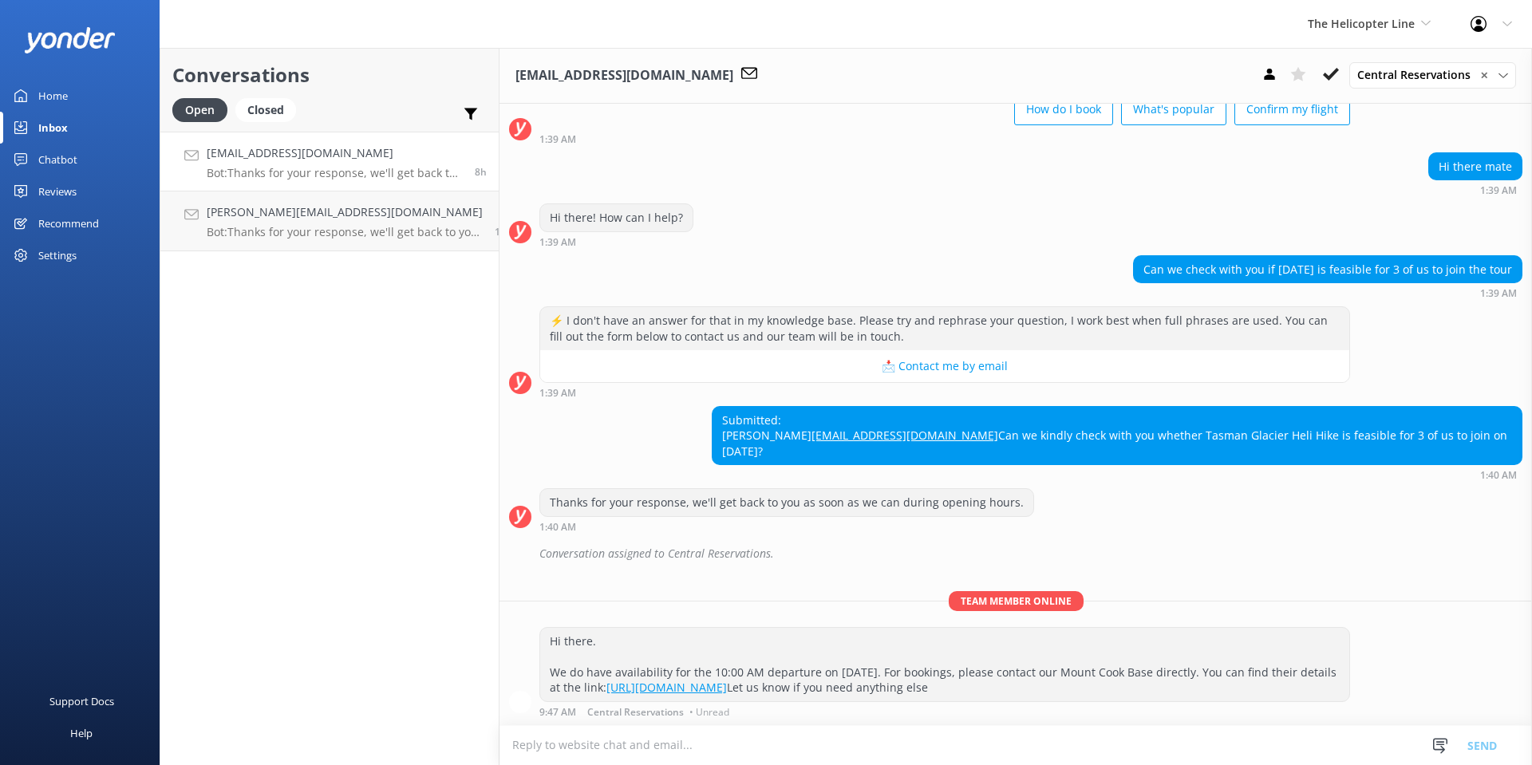
scroll to position [143, 0]
click at [1332, 64] on button at bounding box center [1330, 74] width 29 height 24
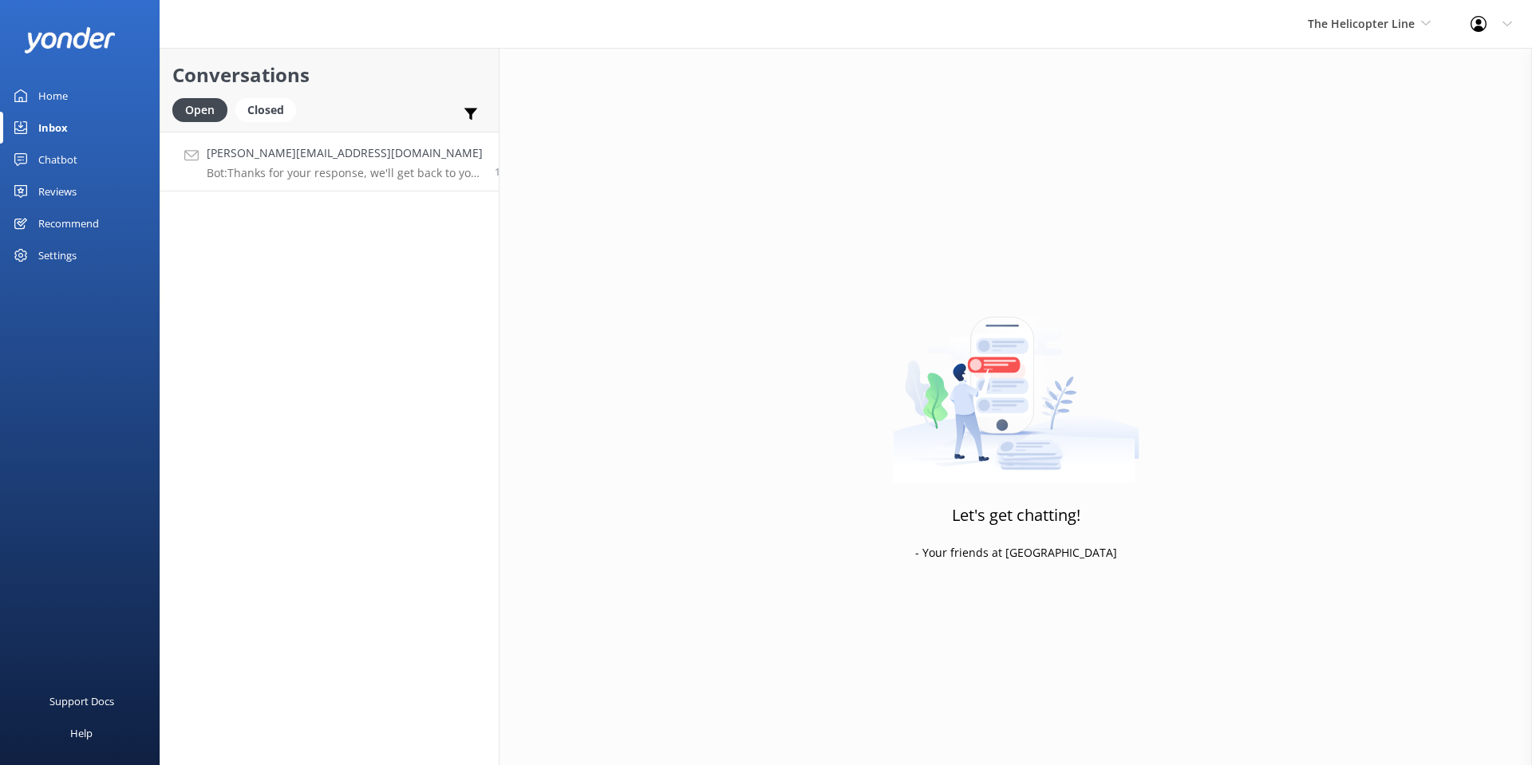
click at [337, 168] on p "Bot: Thanks for your response, we'll get back to you as soon as we can during o…" at bounding box center [345, 173] width 276 height 14
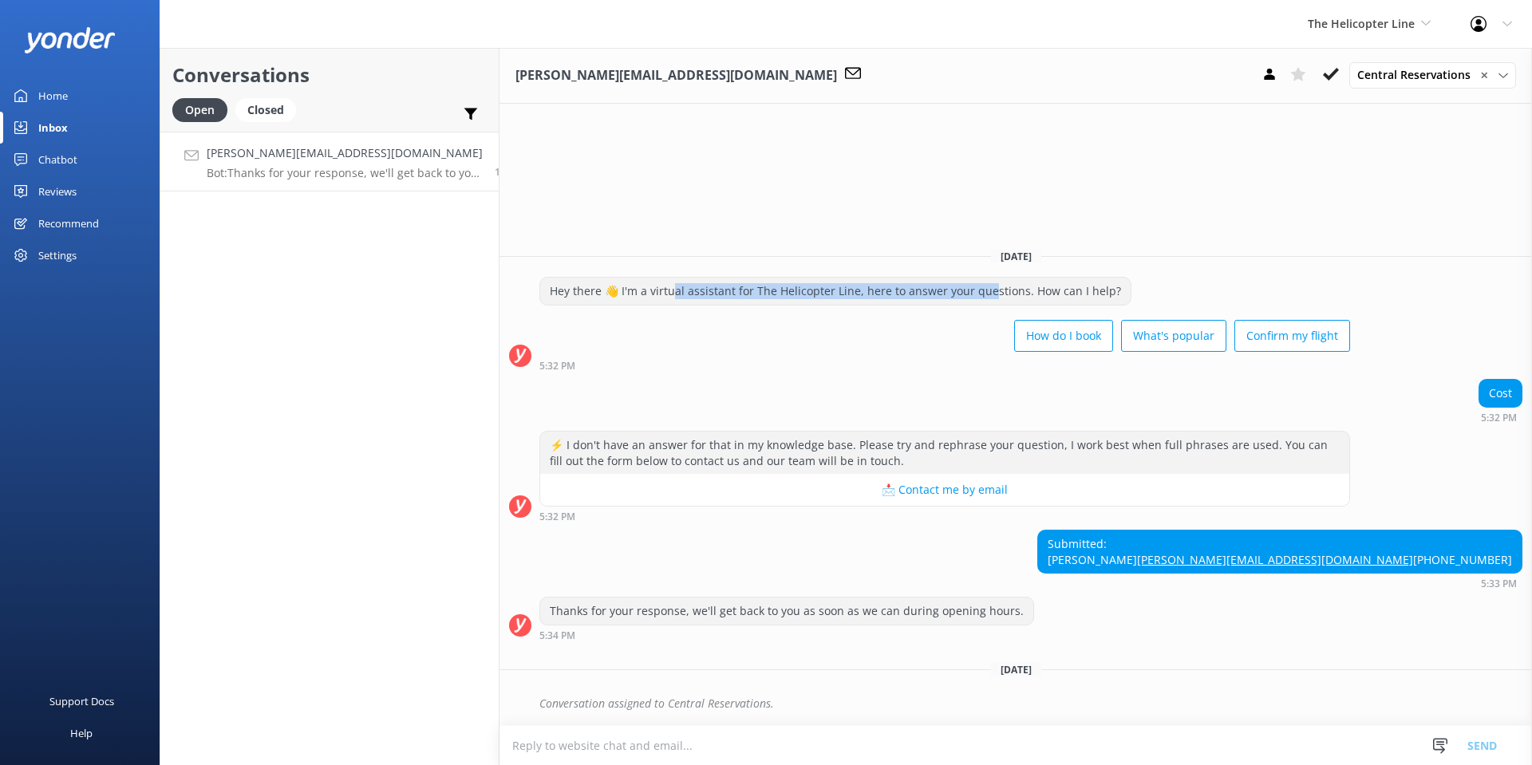
drag, startPoint x: 798, startPoint y: 252, endPoint x: 967, endPoint y: 249, distance: 169.1
click at [967, 278] on div "Hey there 👋 I'm a virtual assistant for The Helicopter Line, here to answer you…" at bounding box center [835, 291] width 590 height 27
click at [764, 379] on div "Cost 5:32 PM" at bounding box center [1015, 401] width 1032 height 44
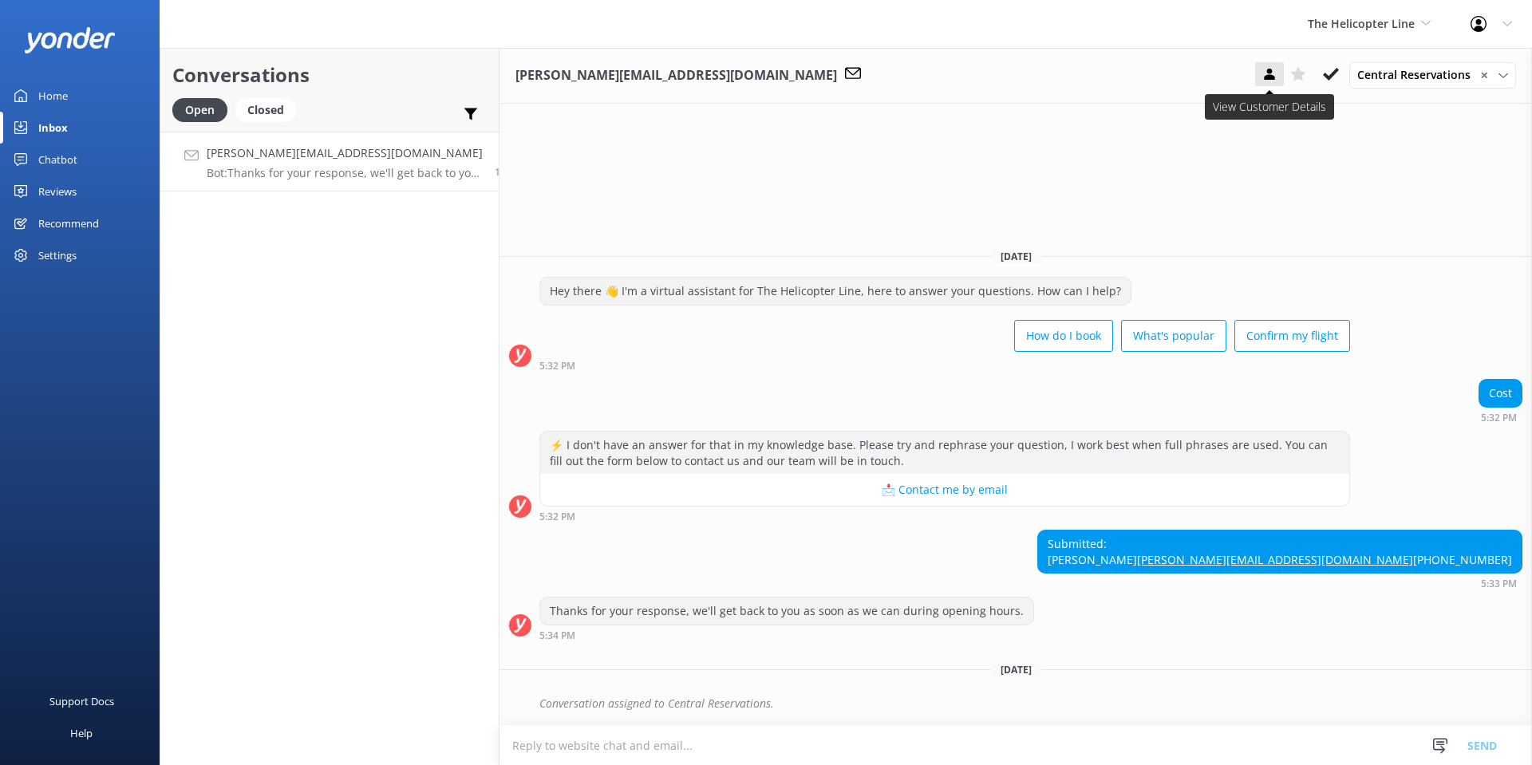
click at [1262, 75] on icon at bounding box center [1269, 74] width 16 height 16
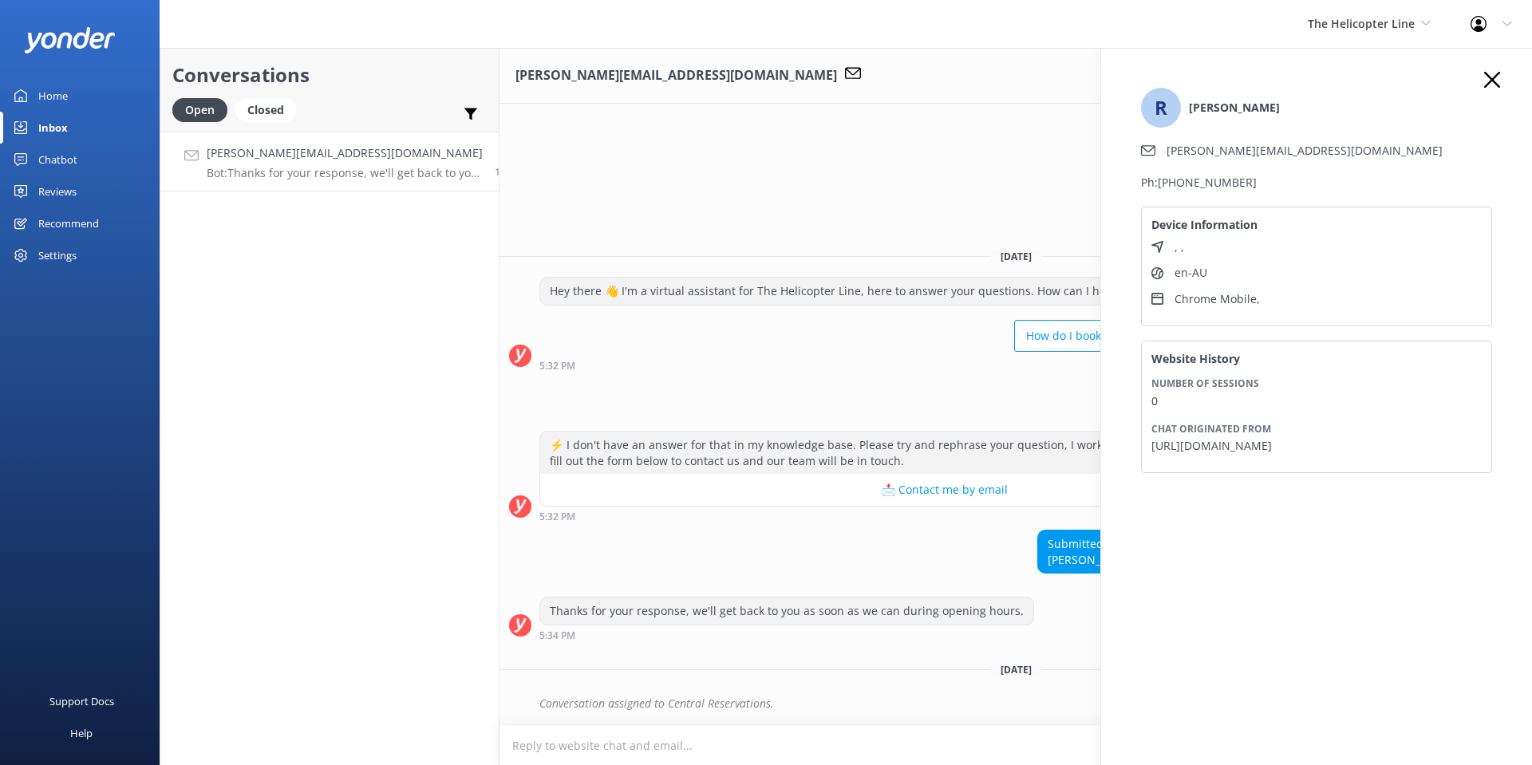
click at [773, 148] on div "Rick.buscombe@cboct.com.au Central Reservations ✕ Nicki Miller Jaimie Moscarell…" at bounding box center [1015, 406] width 1032 height 717
click at [766, 546] on div "Submitted: Rick Rick.buscombe@cboct.com.au +61416245613 5:33 PM" at bounding box center [1015, 559] width 1032 height 59
click at [888, 86] on div "Rick.buscombe@cboct.com.au Central Reservations ✕ Nicki Miller Jaimie Moscarell…" at bounding box center [1015, 76] width 1032 height 56
click at [588, 739] on textarea at bounding box center [1015, 745] width 1032 height 39
paste textarea "Hi there! 😊 To get an accurate price for the Heli Gin Tour, please contact our …"
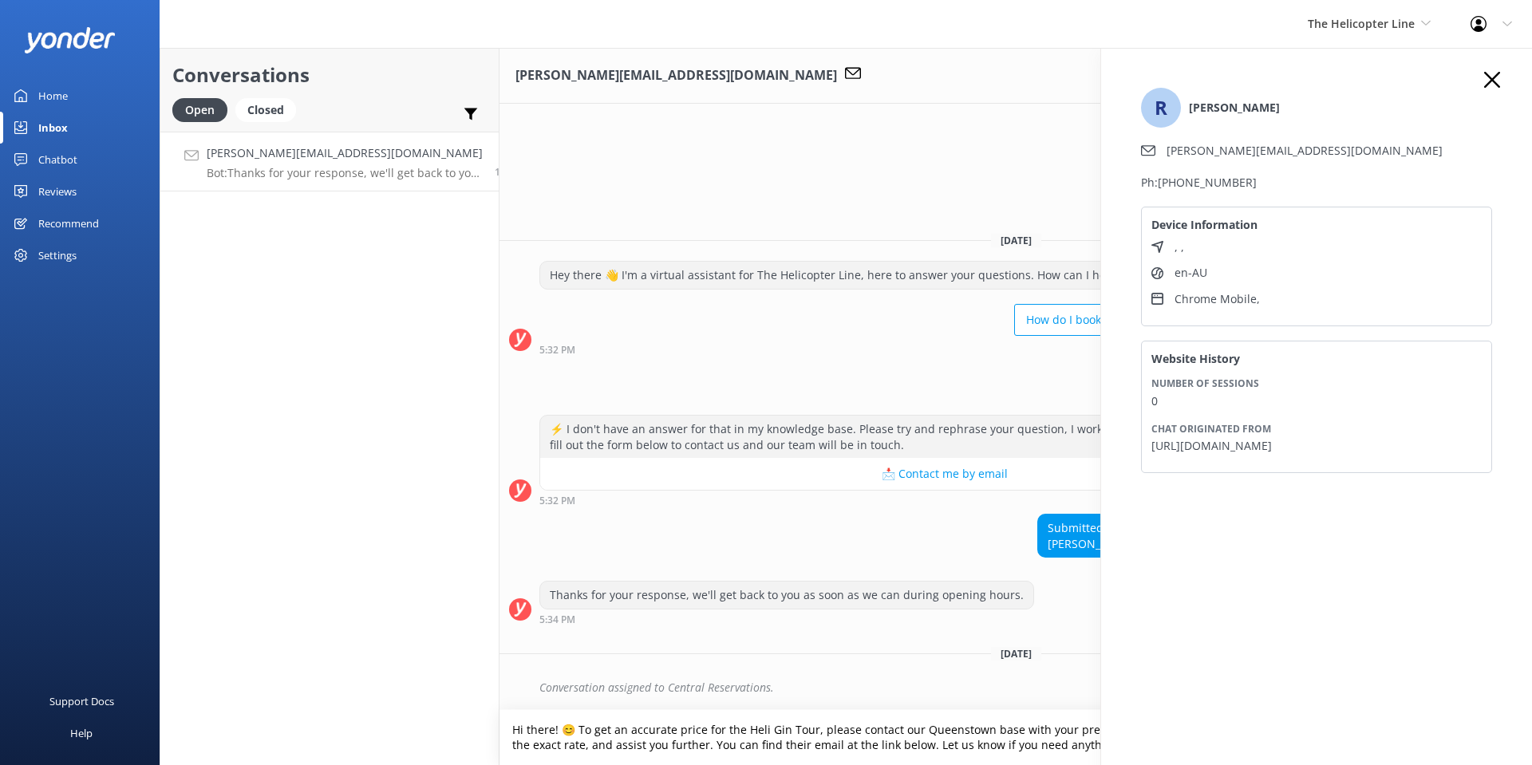
click at [550, 726] on textarea "Hi there! 😊 To get an accurate price for the Heli Gin Tour, please contact our …" at bounding box center [1015, 737] width 1032 height 55
click at [1485, 78] on icon "button" at bounding box center [1492, 80] width 16 height 16
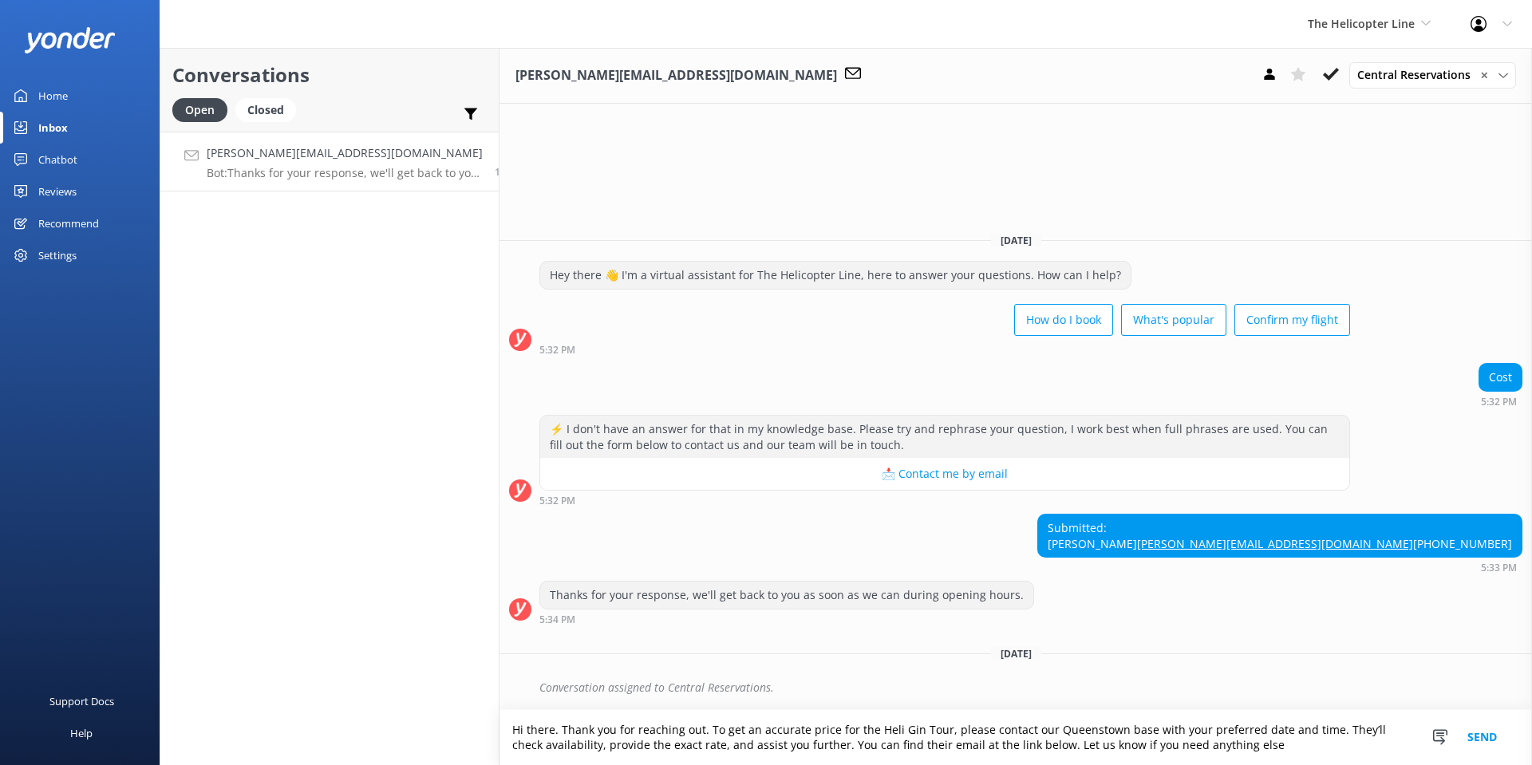
click at [1335, 730] on textarea "Hi there. Thank you for reaching out. To get an accurate price for the Heli Gin…" at bounding box center [1015, 737] width 1032 height 55
click at [818, 746] on textarea "Hi there. Thank you for reaching out. To get an accurate price for the Heli Gin…" at bounding box center [1015, 737] width 1032 height 55
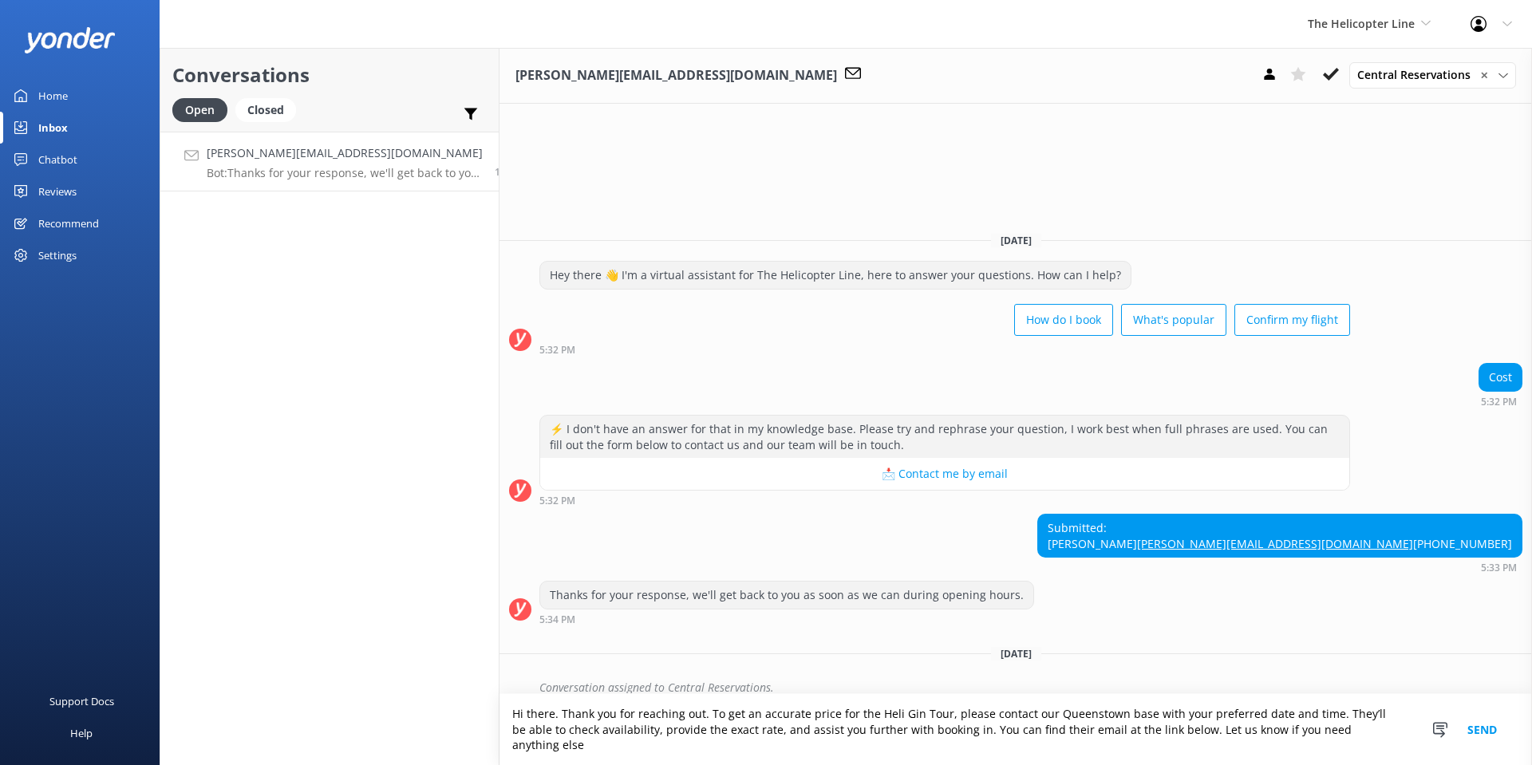
drag, startPoint x: 1089, startPoint y: 746, endPoint x: 1120, endPoint y: 744, distance: 31.2
click at [1120, 744] on textarea "Hi there. Thank you for reaching out. To get an accurate price for the Heli Gin…" at bounding box center [1015, 729] width 1032 height 71
paste textarea "[URL][DOMAIN_NAME]"
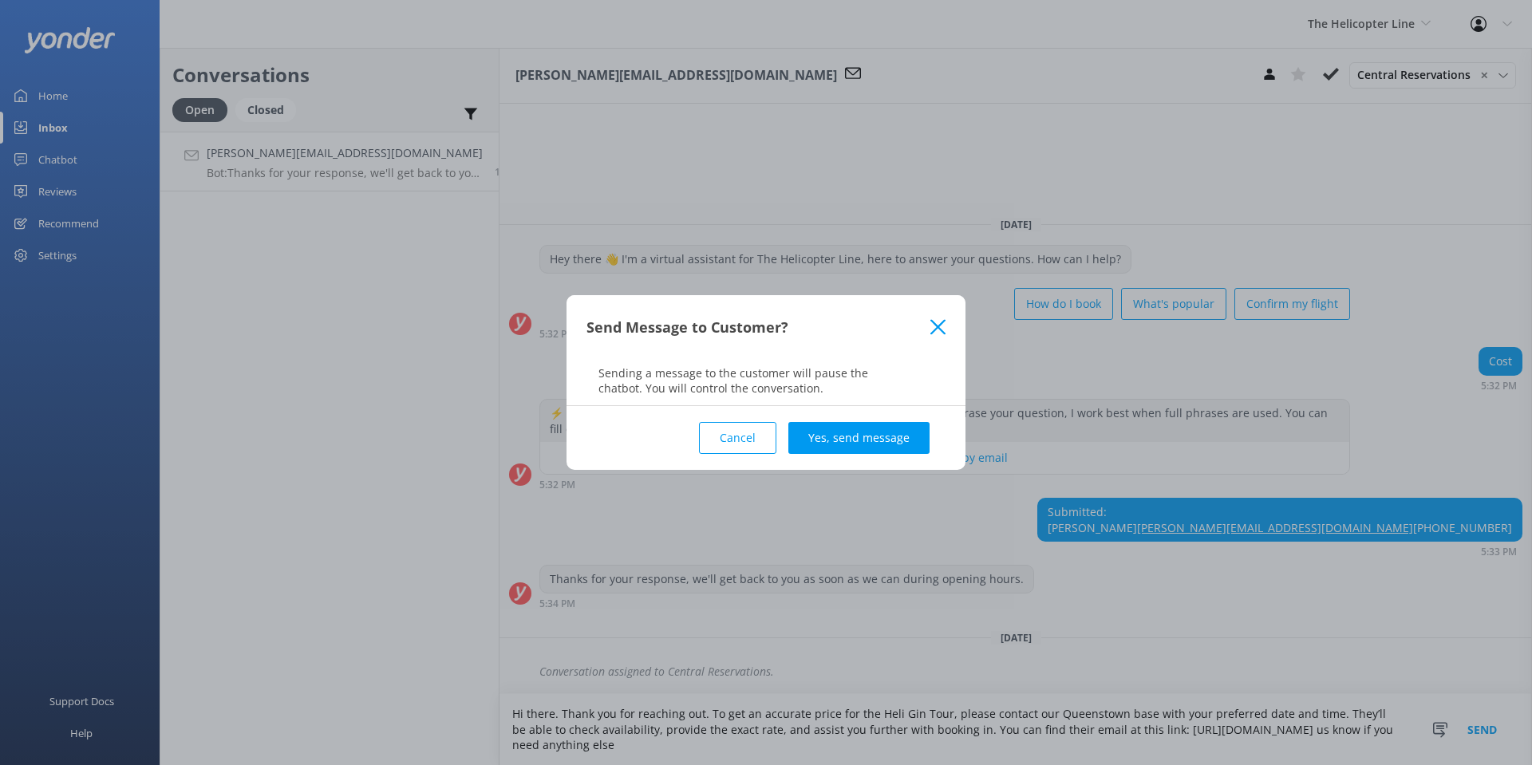
click at [938, 321] on icon at bounding box center [937, 327] width 15 height 16
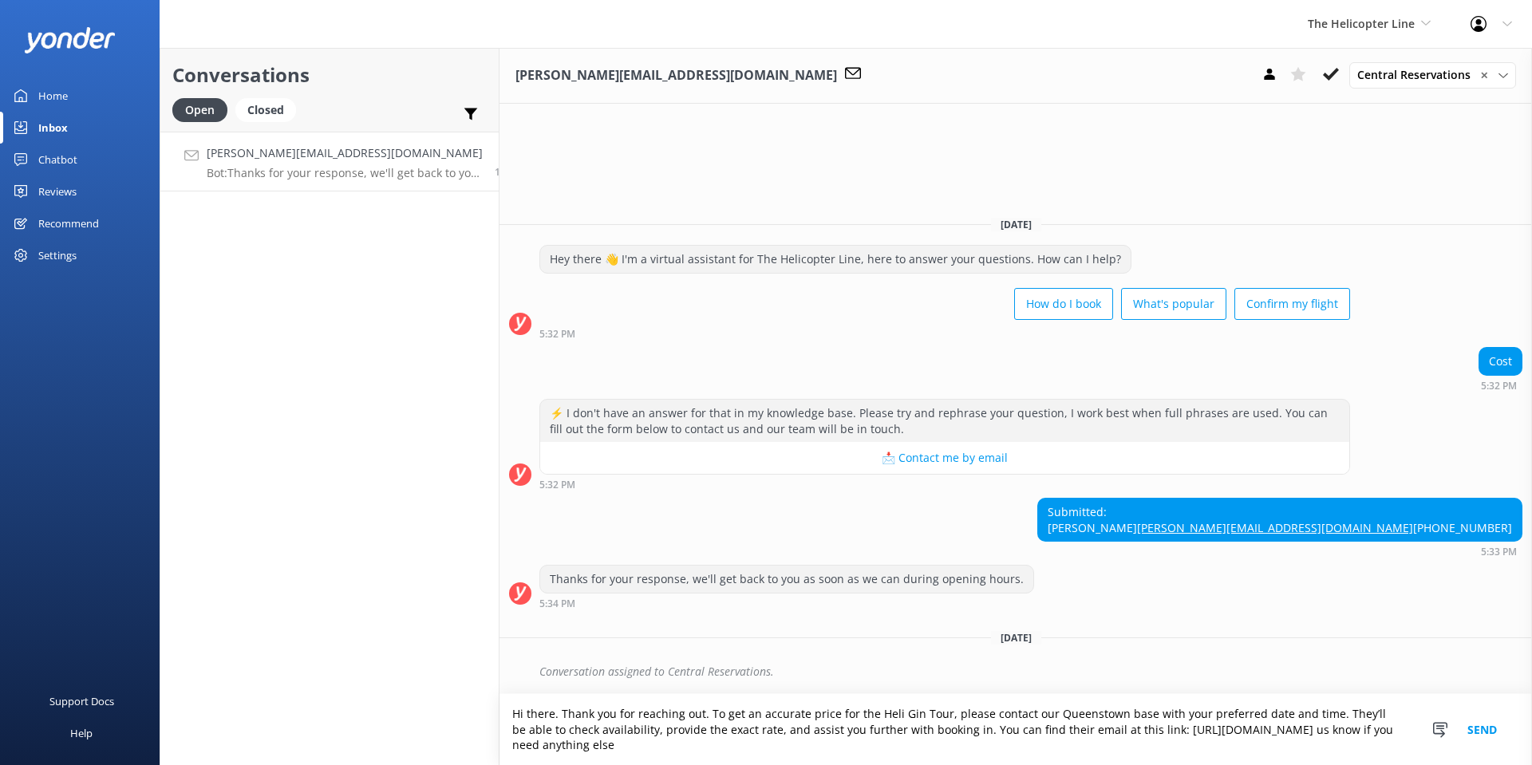
click at [1299, 728] on textarea "Hi there. Thank you for reaching out. To get an accurate price for the Heli Gin…" at bounding box center [1015, 729] width 1032 height 71
drag, startPoint x: 640, startPoint y: 753, endPoint x: 494, endPoint y: 708, distance: 152.9
click at [499, 708] on textarea "Hi there. Thank you for reaching out. To get an accurate price for the Heli Gin…" at bounding box center [1015, 729] width 1032 height 71
click at [716, 751] on textarea "Hi there. Thank you for reaching out. To get an accurate price for the Heli Gin…" at bounding box center [1015, 729] width 1032 height 71
paste textarea "Thank you for reaching out. To get an accurate price for the Heli Gin Tour, ple…"
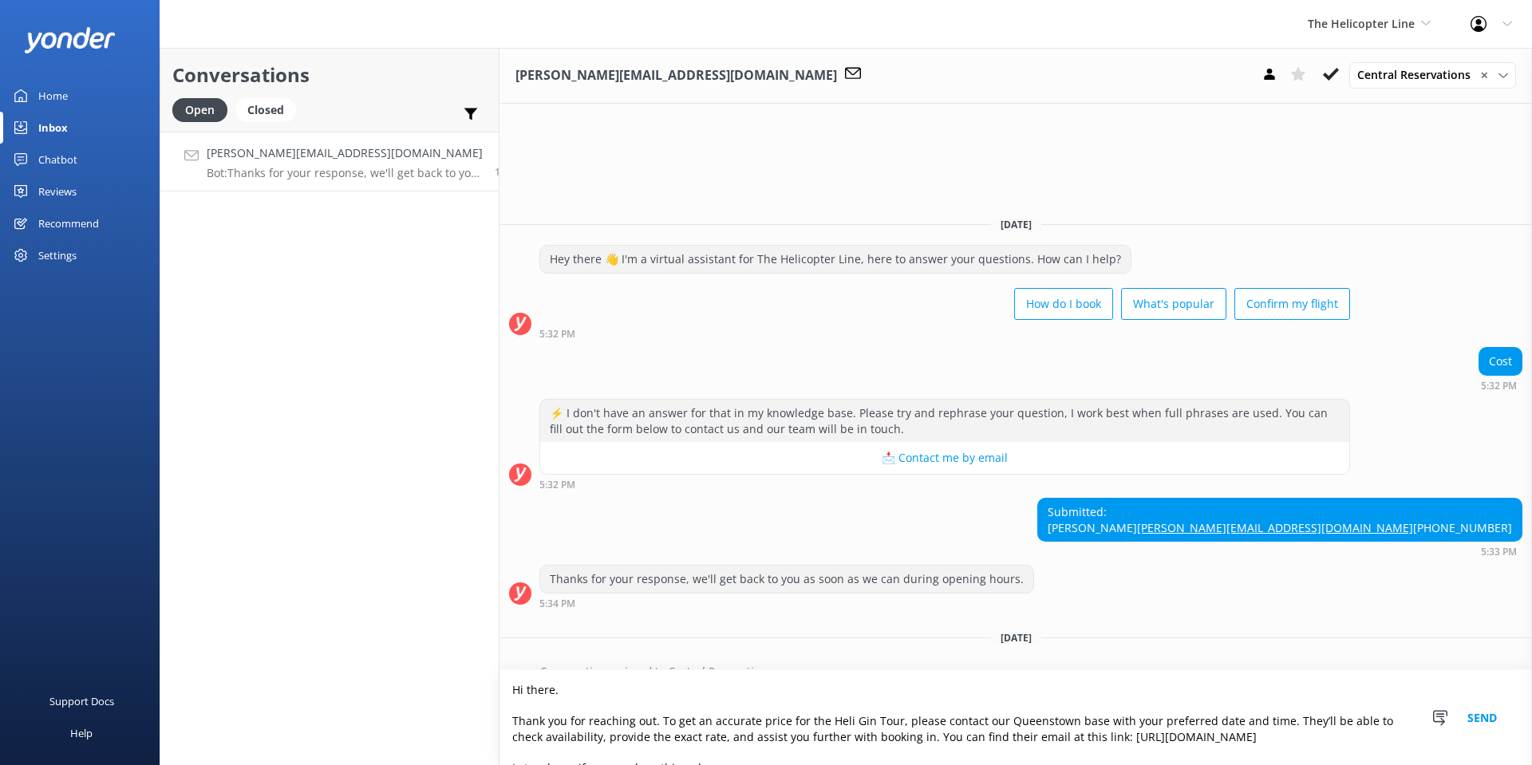
scroll to position [10, 0]
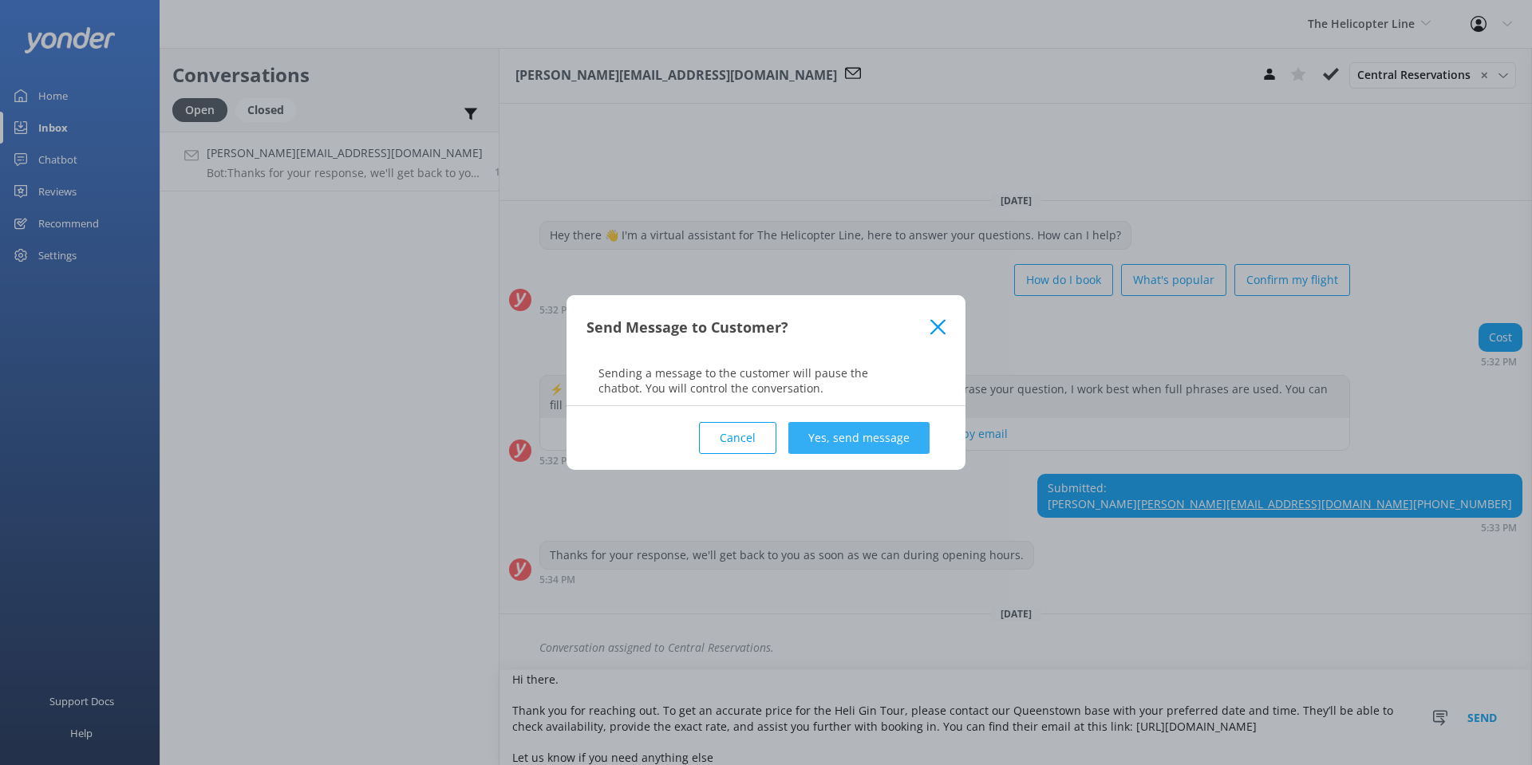
type textarea "Hi there. Thank you for reaching out. To get an accurate price for the Heli Gin…"
click at [861, 442] on button "Yes, send message" at bounding box center [858, 438] width 141 height 32
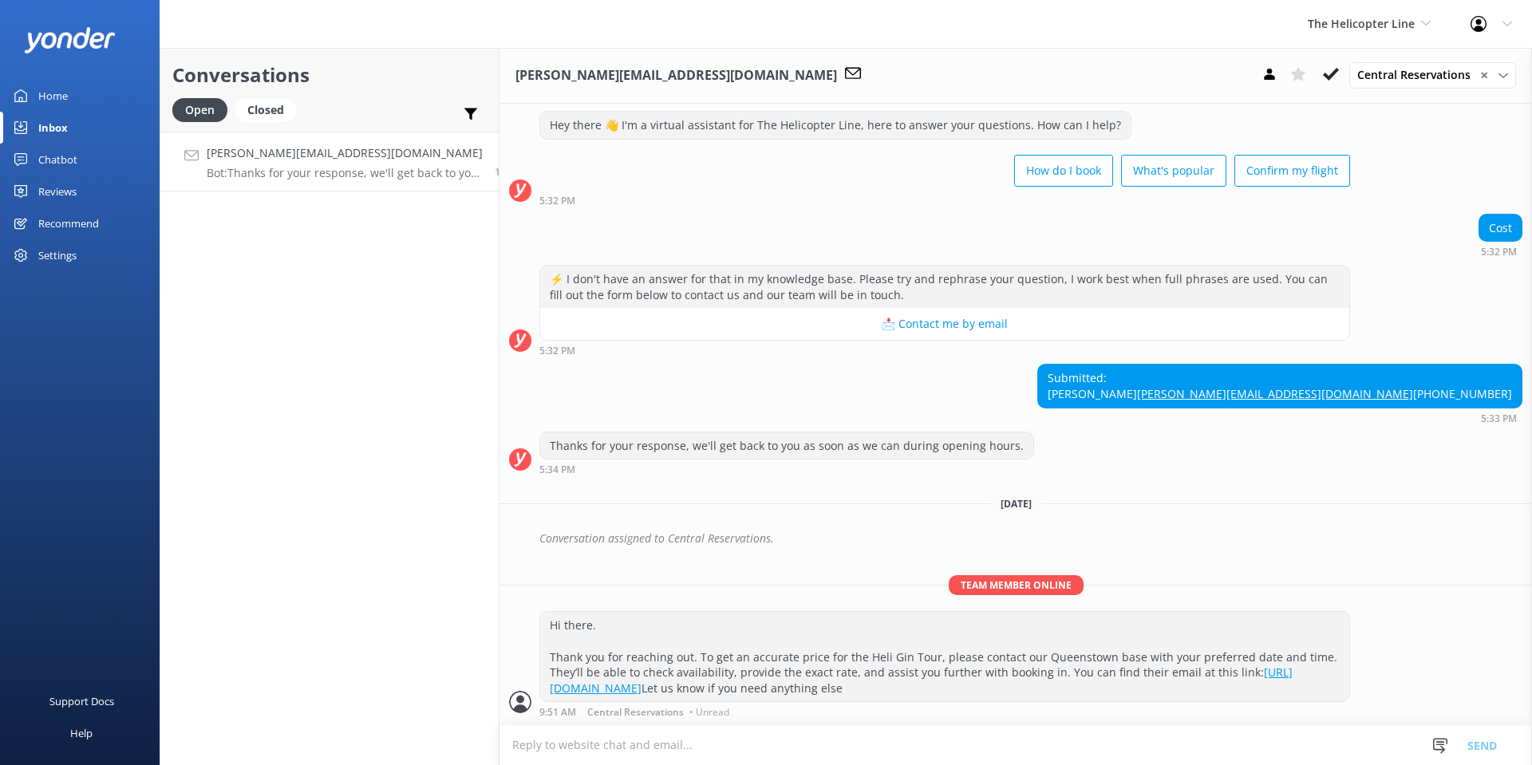
scroll to position [97, 0]
click at [929, 364] on div "Submitted: Rick Rick.buscombe@cboct.com.au +61416245613 5:33 PM" at bounding box center [1015, 393] width 1032 height 59
click at [1327, 71] on icon at bounding box center [1331, 74] width 16 height 16
click at [1348, 16] on span "The Helicopter Line" at bounding box center [1360, 23] width 107 height 15
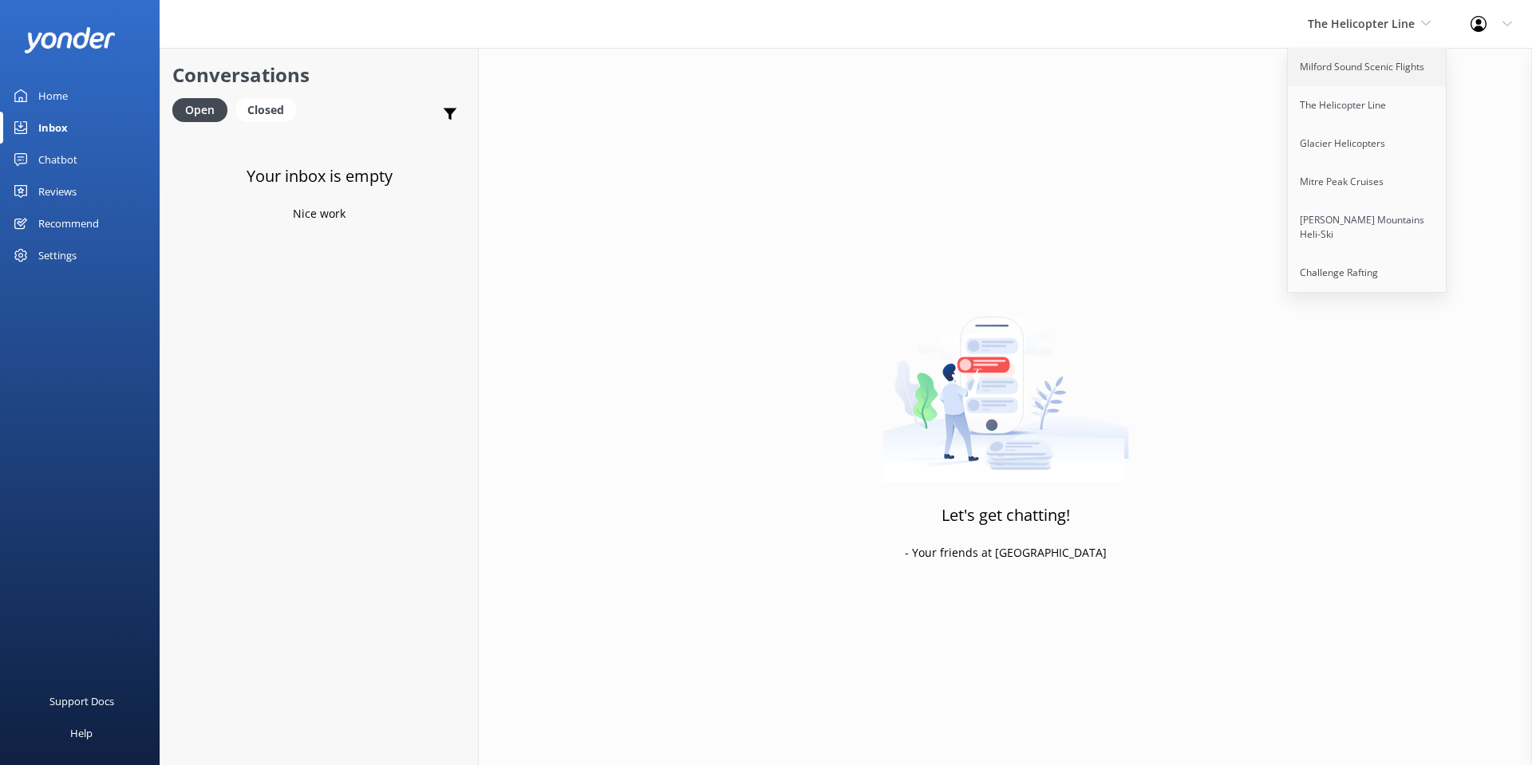
click at [1324, 59] on link "Milford Sound Scenic Flights" at bounding box center [1368, 67] width 160 height 38
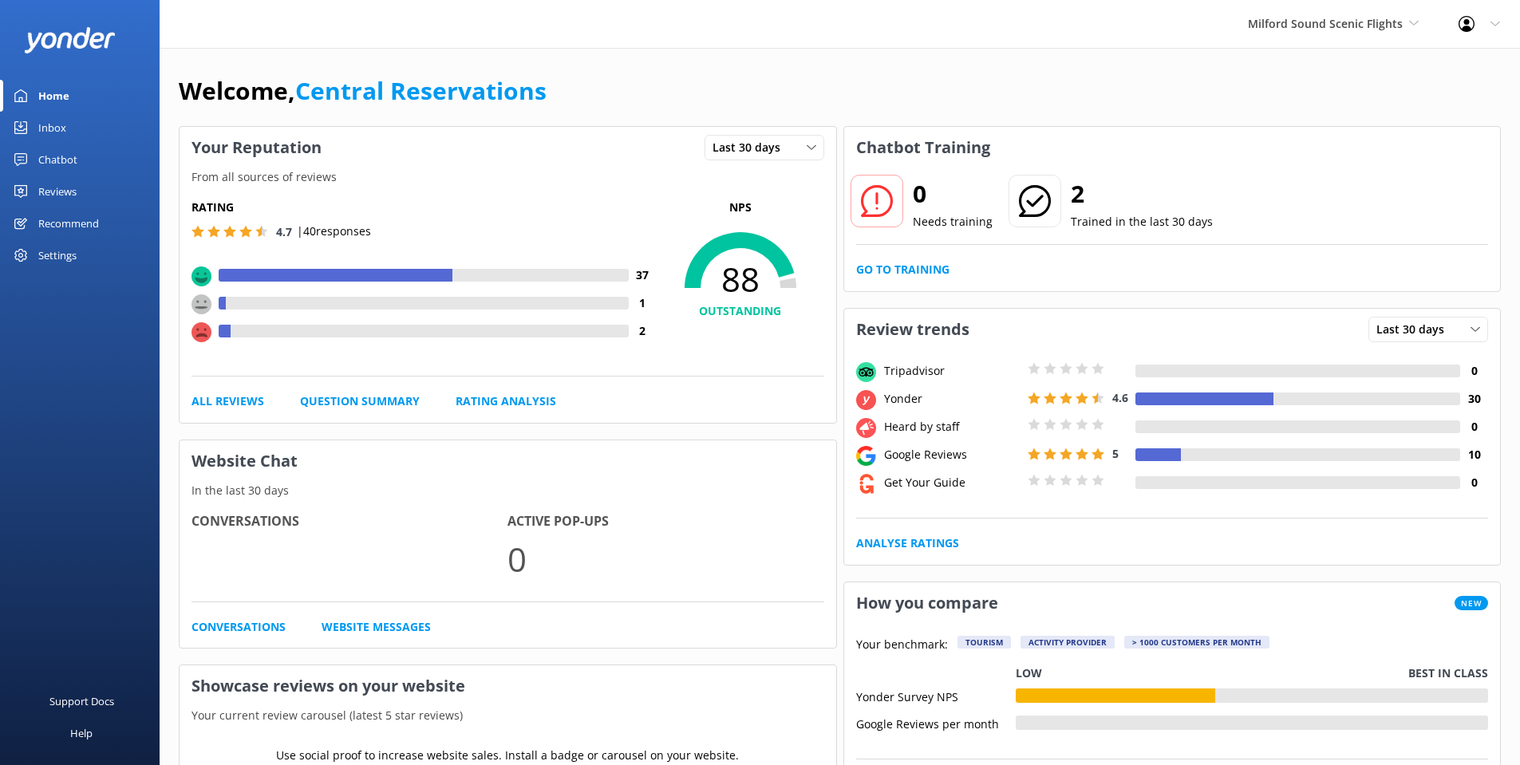
click at [44, 122] on div "Inbox" at bounding box center [52, 128] width 28 height 32
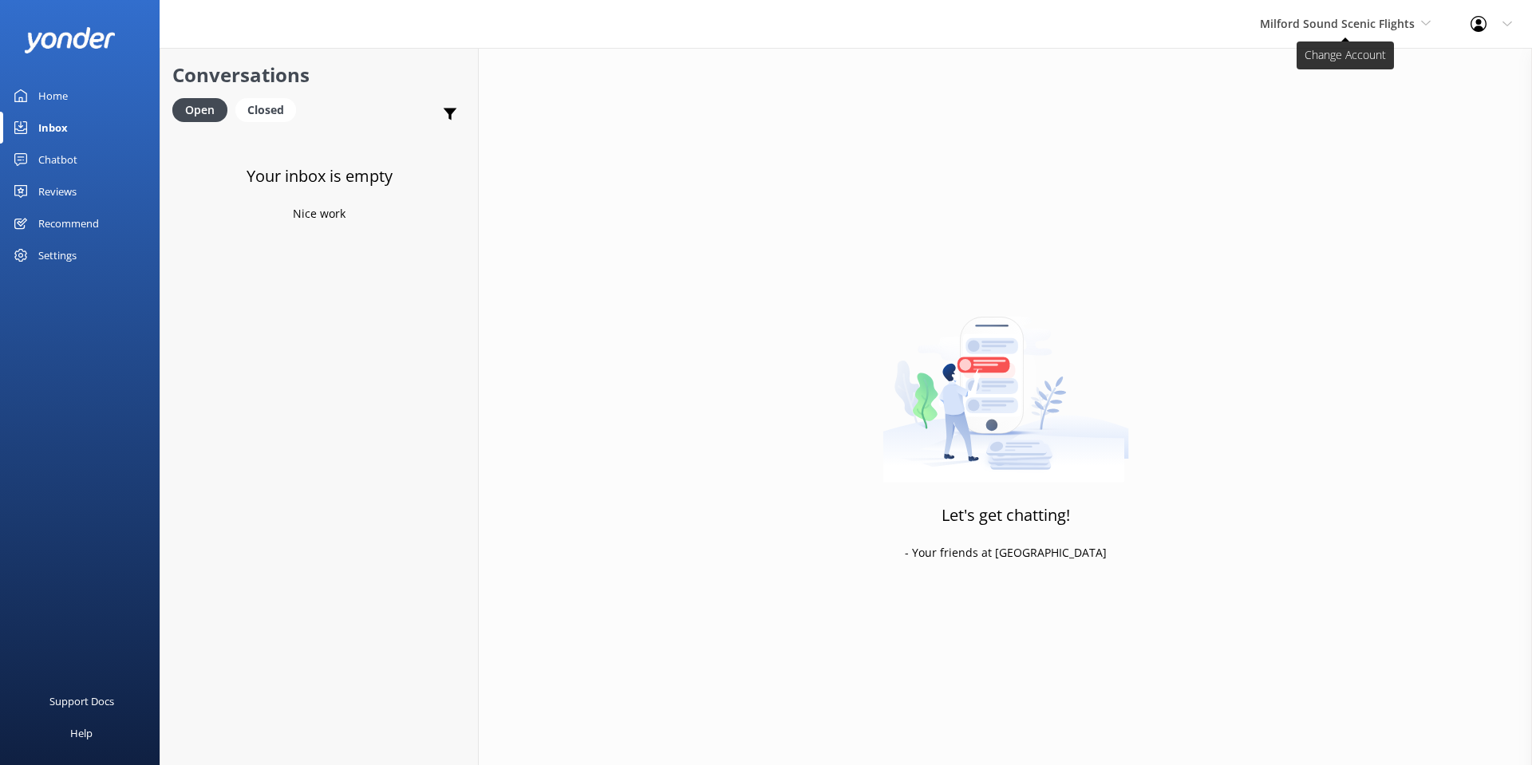
click at [1324, 26] on span "Milford Sound Scenic Flights" at bounding box center [1337, 23] width 155 height 15
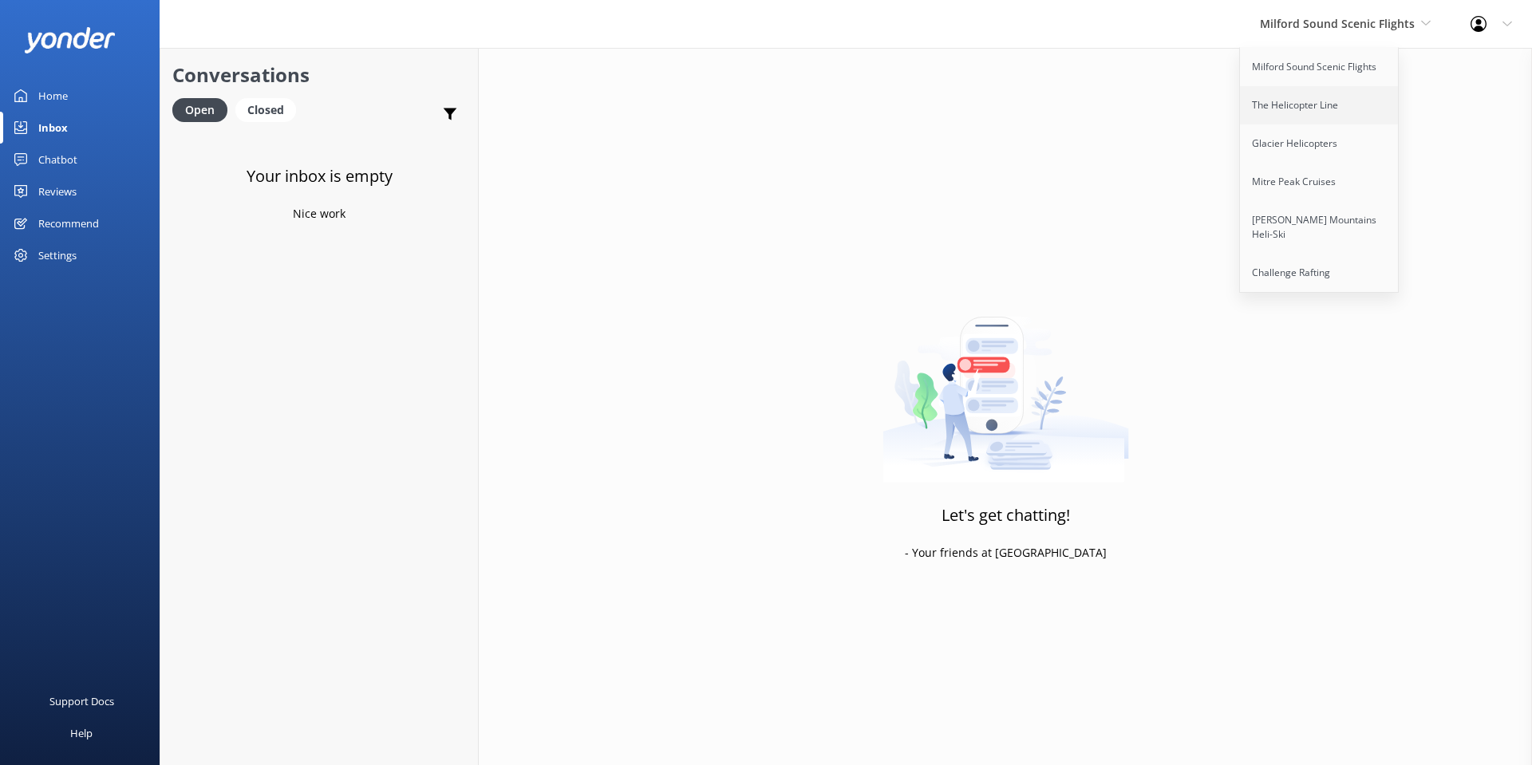
click at [1319, 110] on link "The Helicopter Line" at bounding box center [1320, 105] width 160 height 38
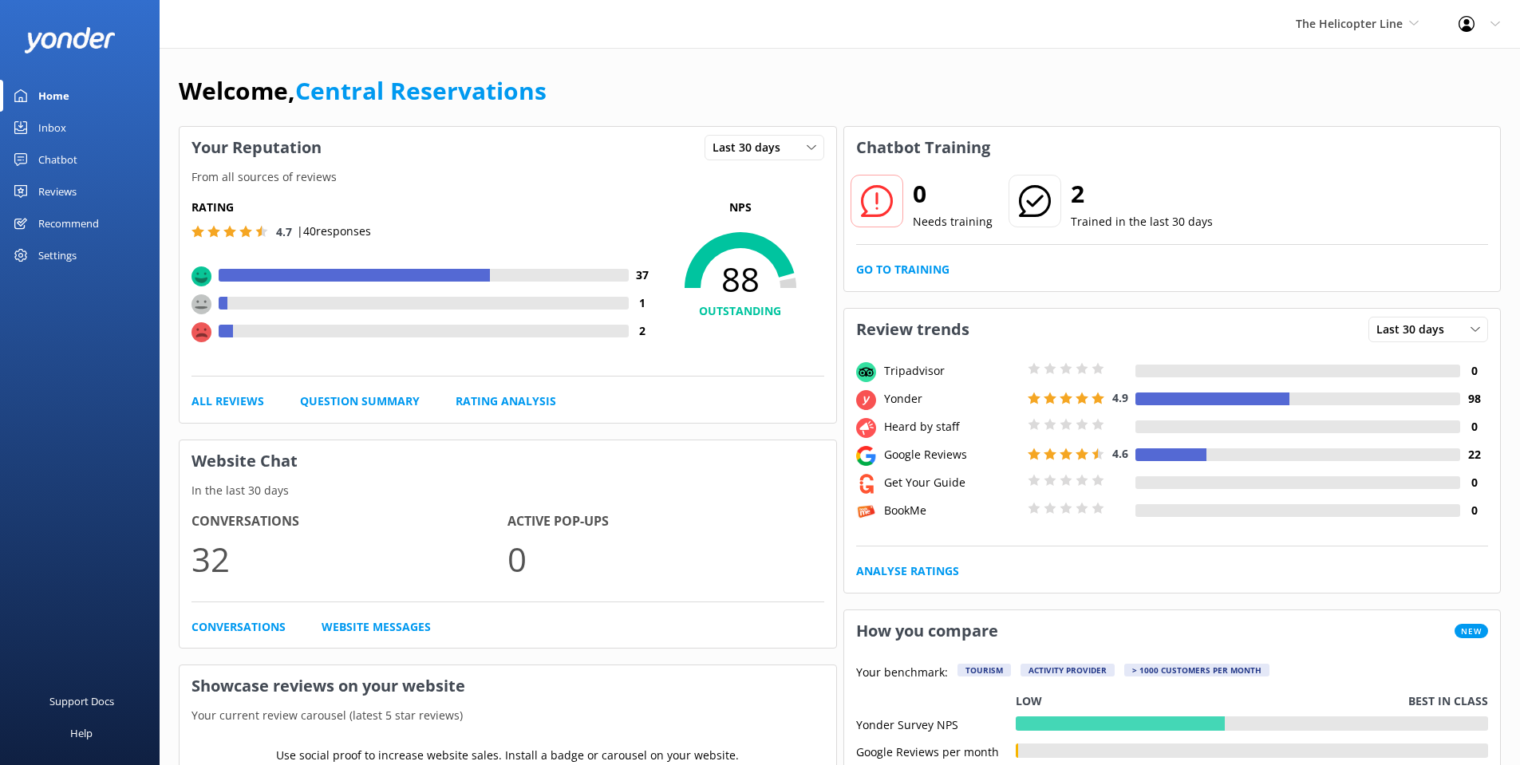
click at [51, 120] on div "Inbox" at bounding box center [52, 128] width 28 height 32
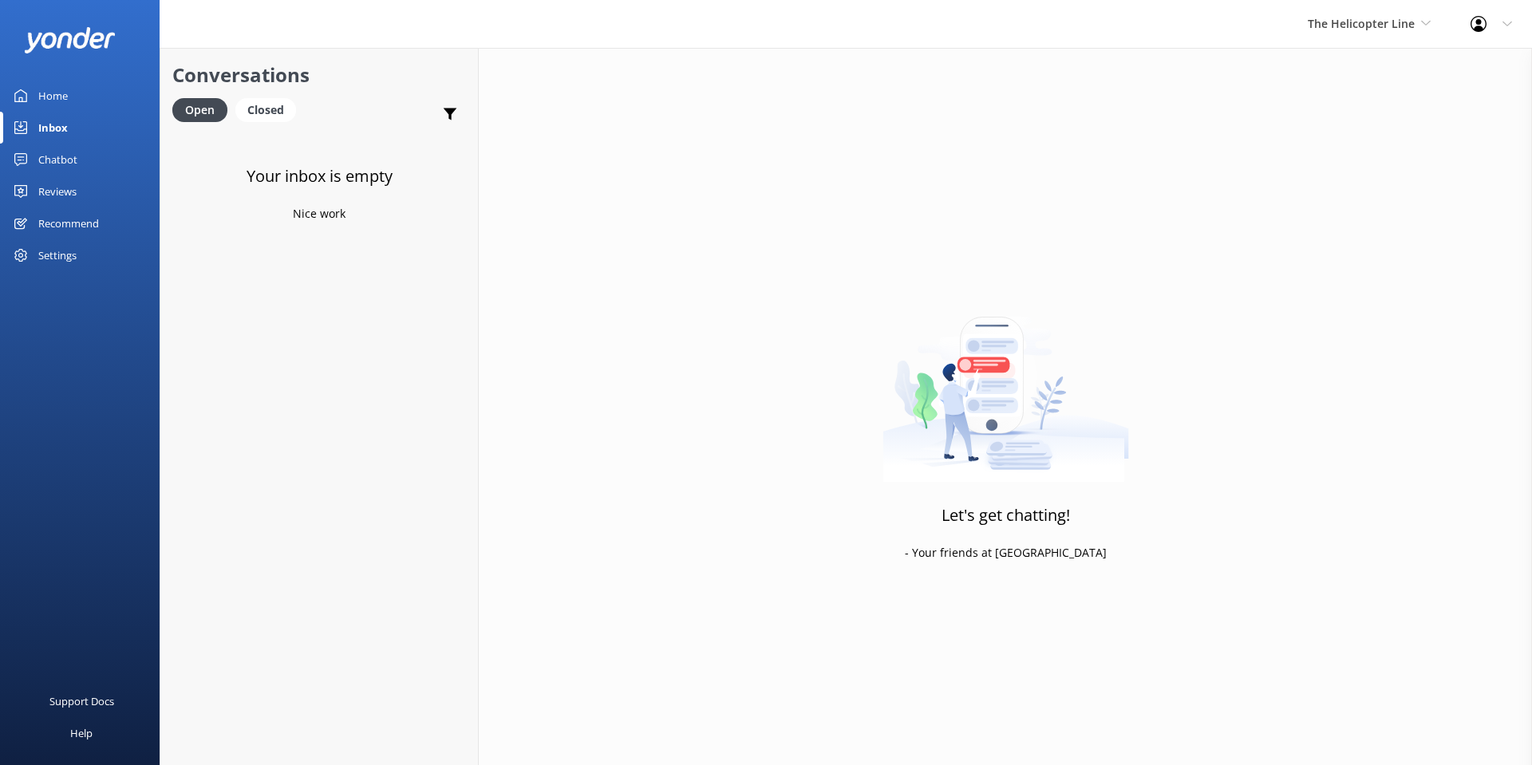
click at [1371, 10] on div "The Helicopter Line Milford Sound Scenic Flights The Helicopter Line Glacier He…" at bounding box center [1369, 24] width 163 height 48
click at [1339, 140] on link "Glacier Helicopters" at bounding box center [1368, 143] width 160 height 38
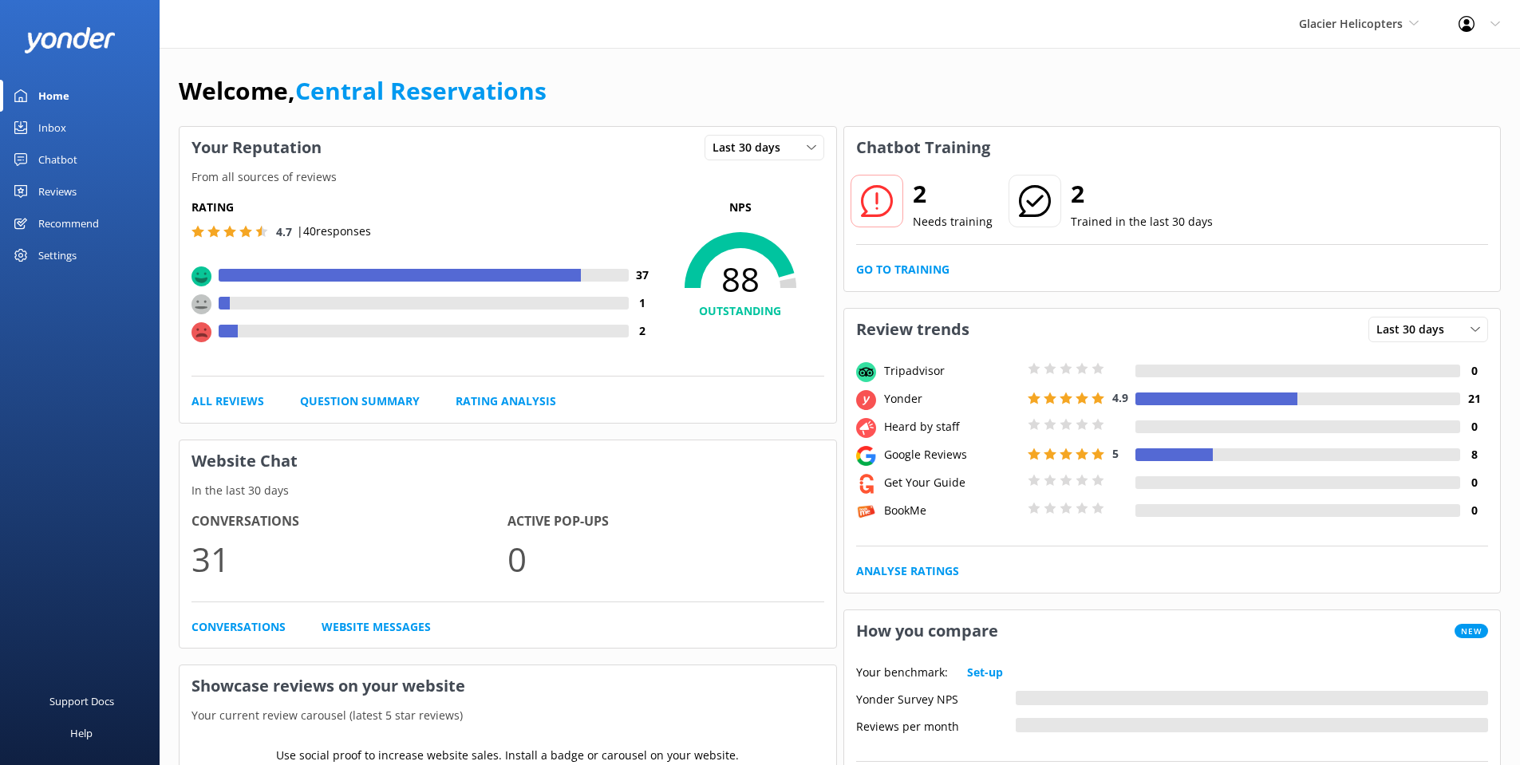
click at [36, 128] on link "Inbox" at bounding box center [80, 128] width 160 height 32
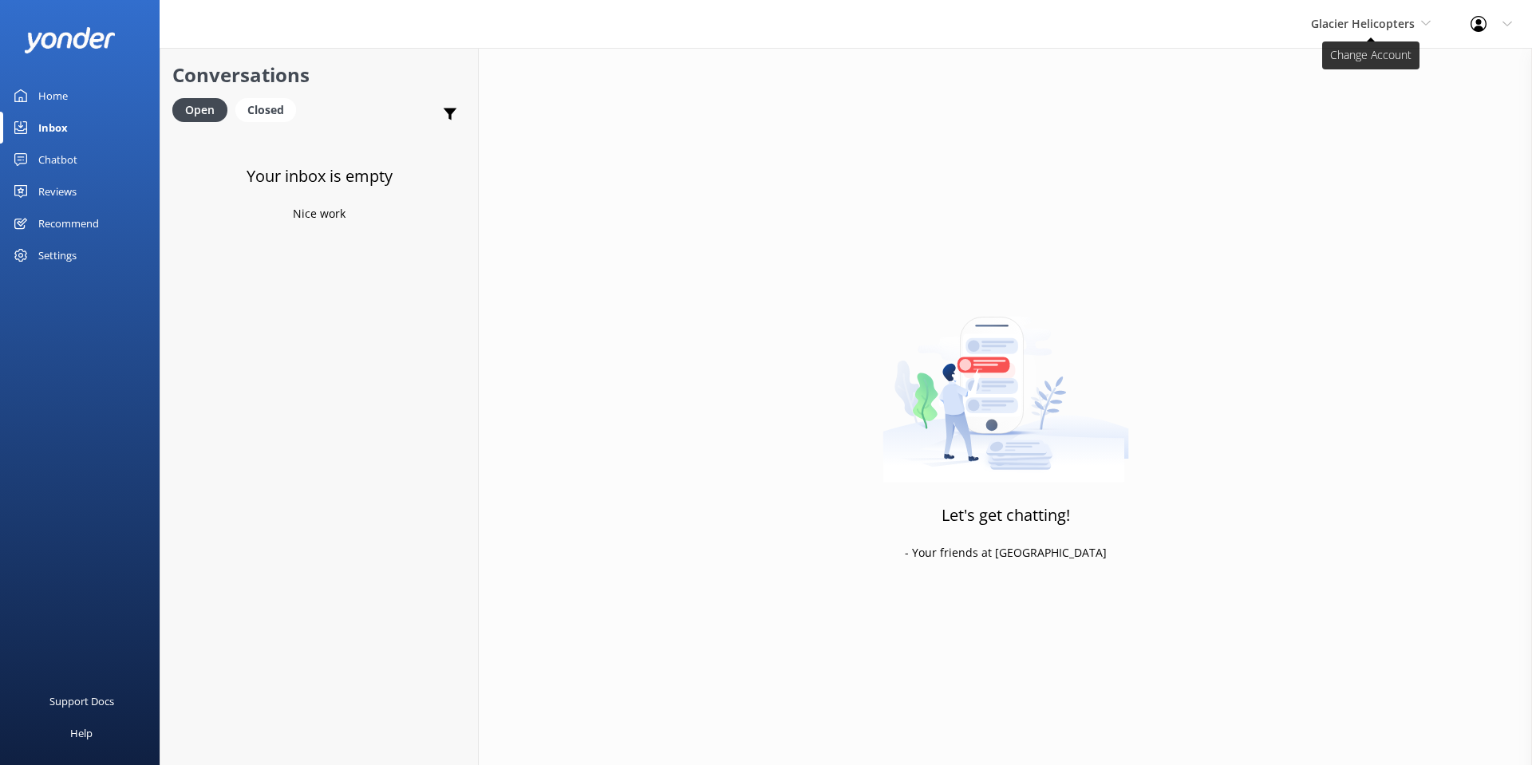
click at [1367, 22] on span "Glacier Helicopters" at bounding box center [1363, 23] width 104 height 15
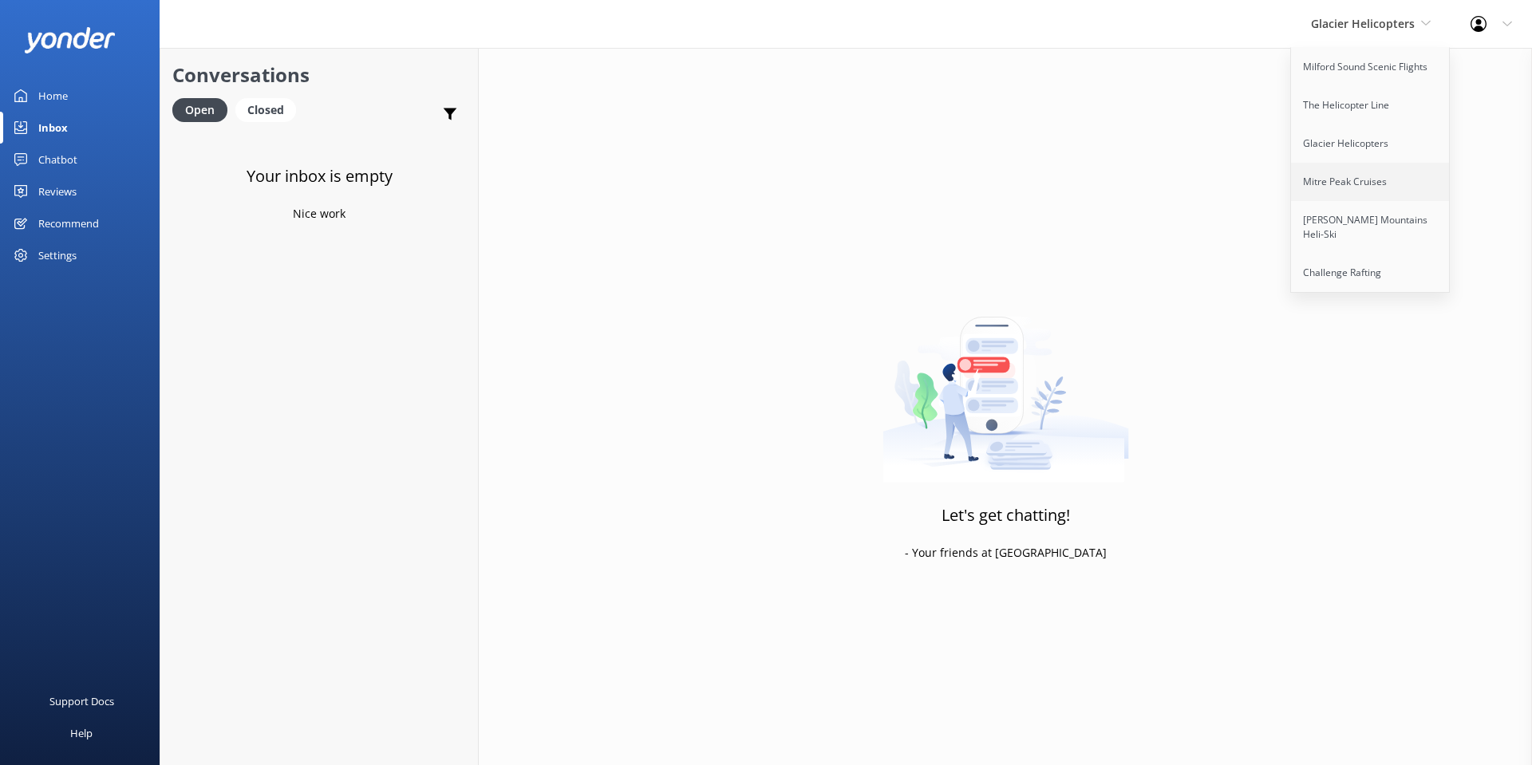
click at [1371, 179] on link "Mitre Peak Cruises" at bounding box center [1371, 182] width 160 height 38
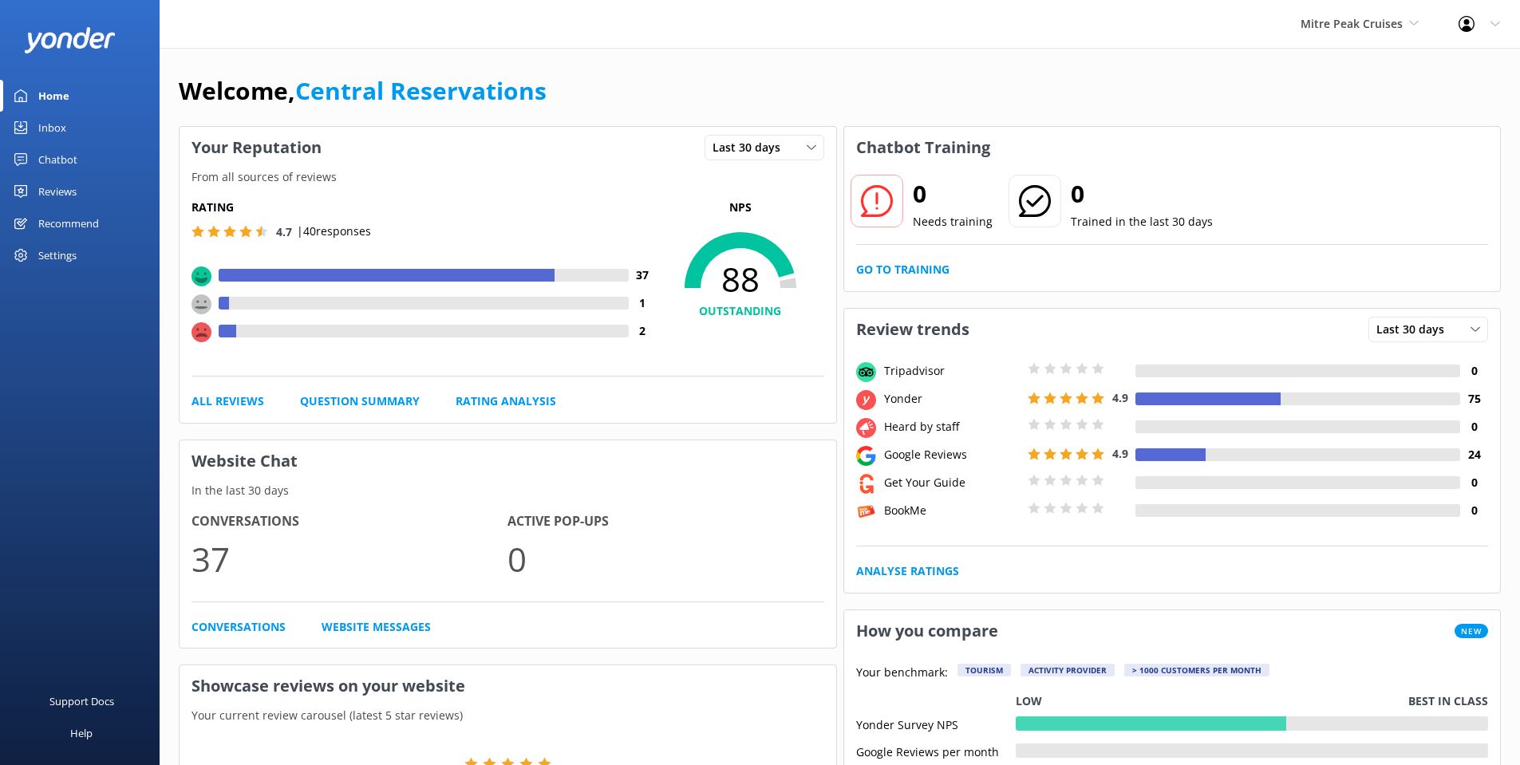
click at [48, 132] on div "Inbox" at bounding box center [52, 128] width 28 height 32
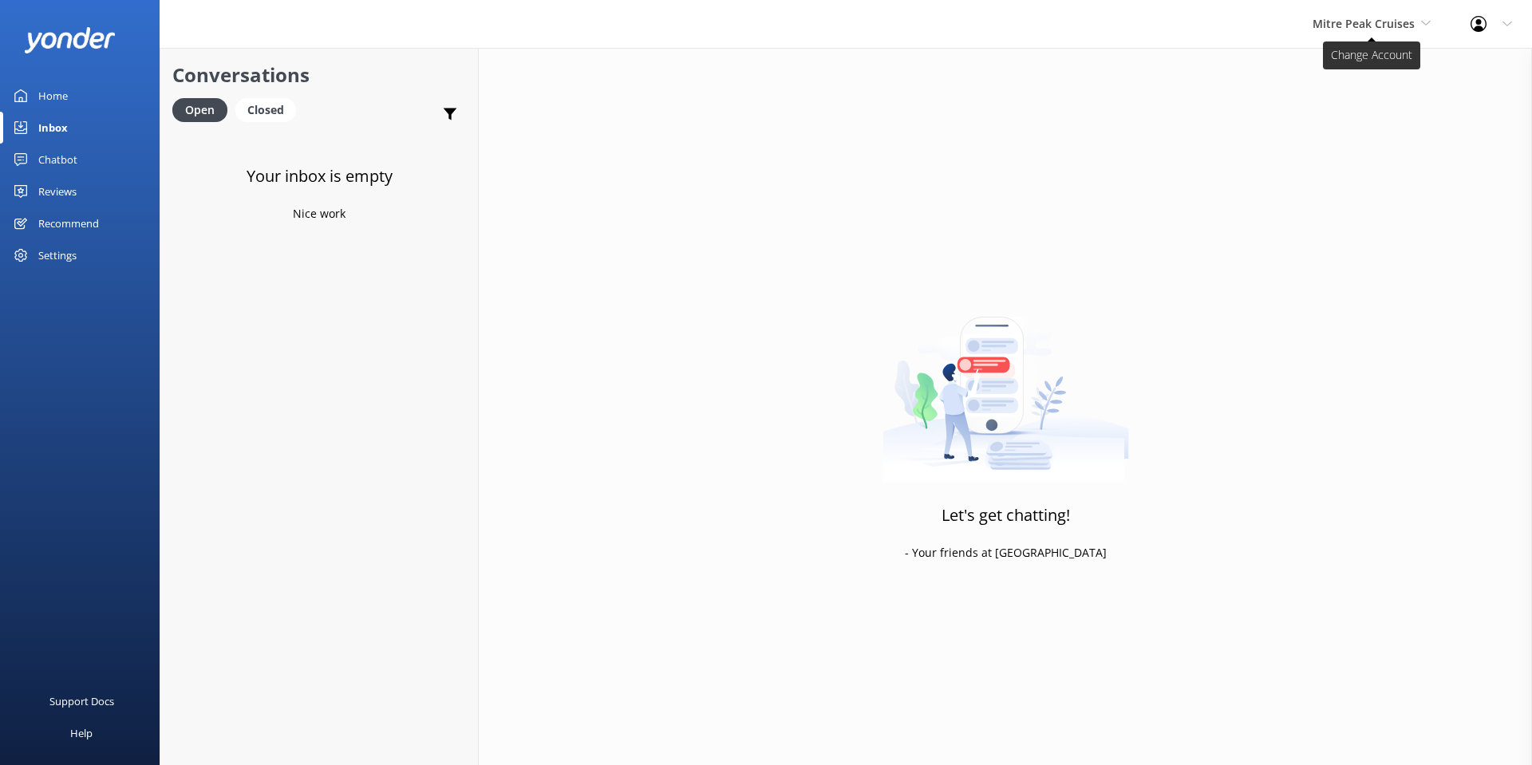
click at [1360, 26] on span "Mitre Peak Cruises" at bounding box center [1363, 23] width 102 height 15
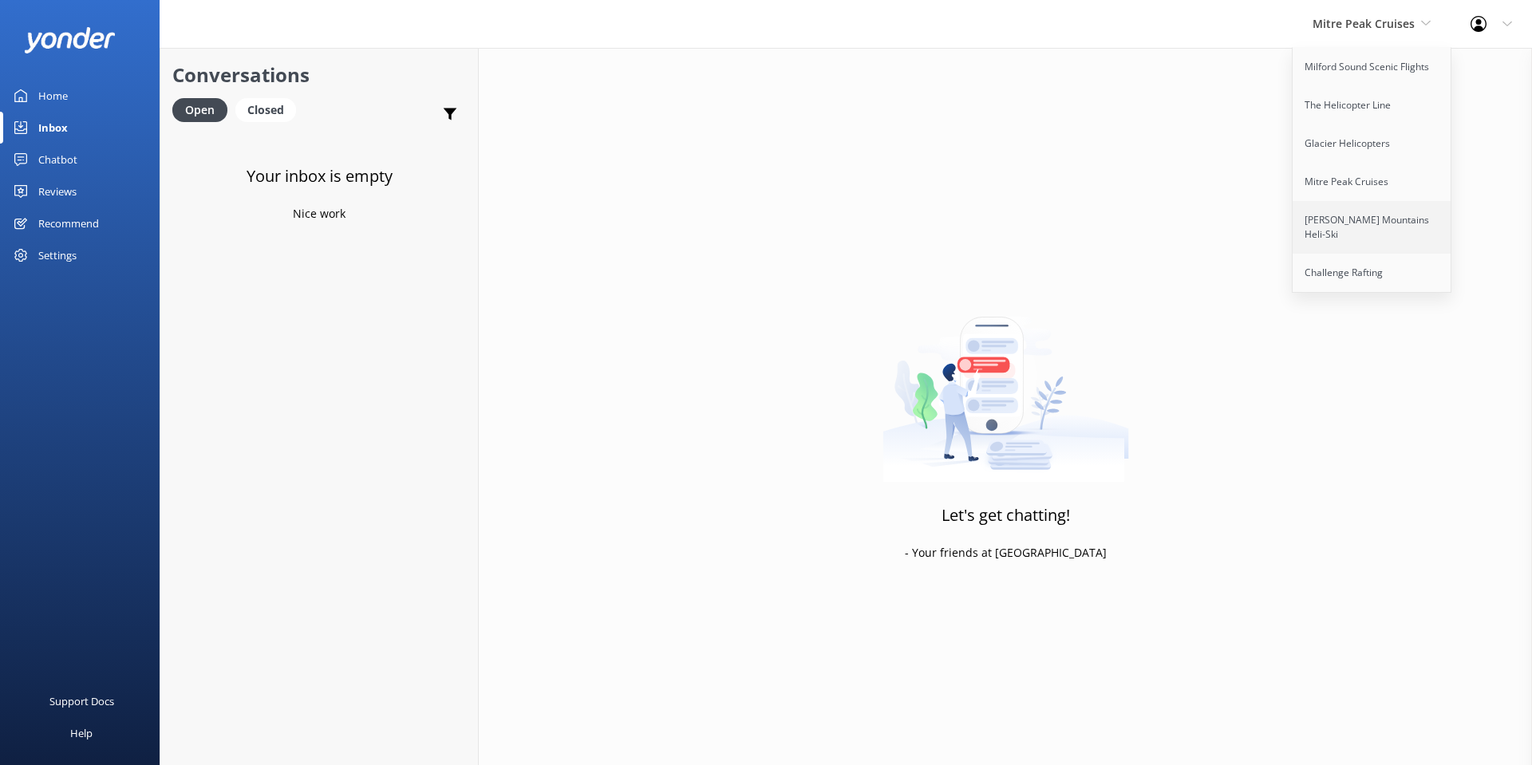
click at [1371, 216] on link "[PERSON_NAME] Mountains Heli-Ski" at bounding box center [1372, 227] width 160 height 53
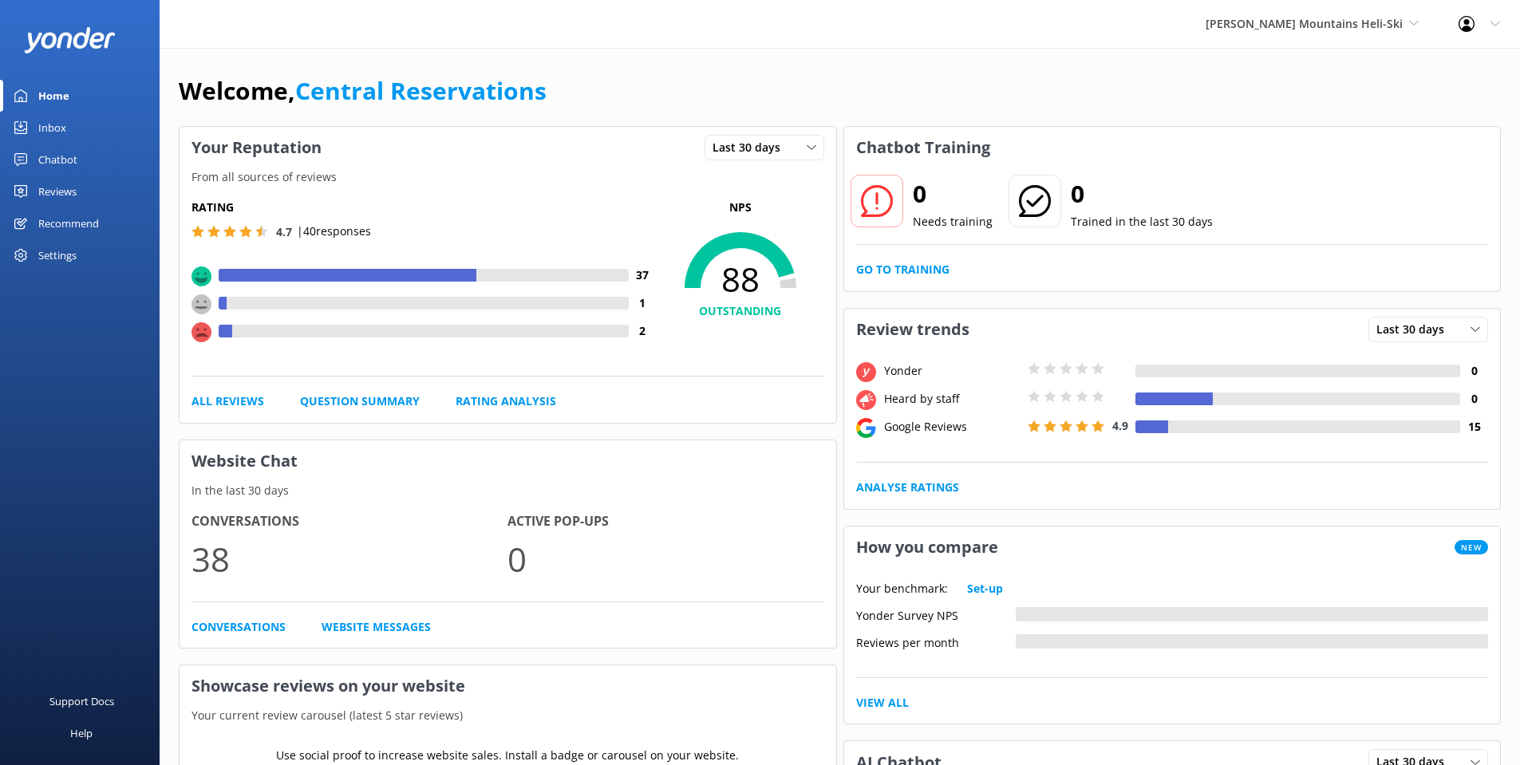
click at [41, 126] on div "Inbox" at bounding box center [52, 128] width 28 height 32
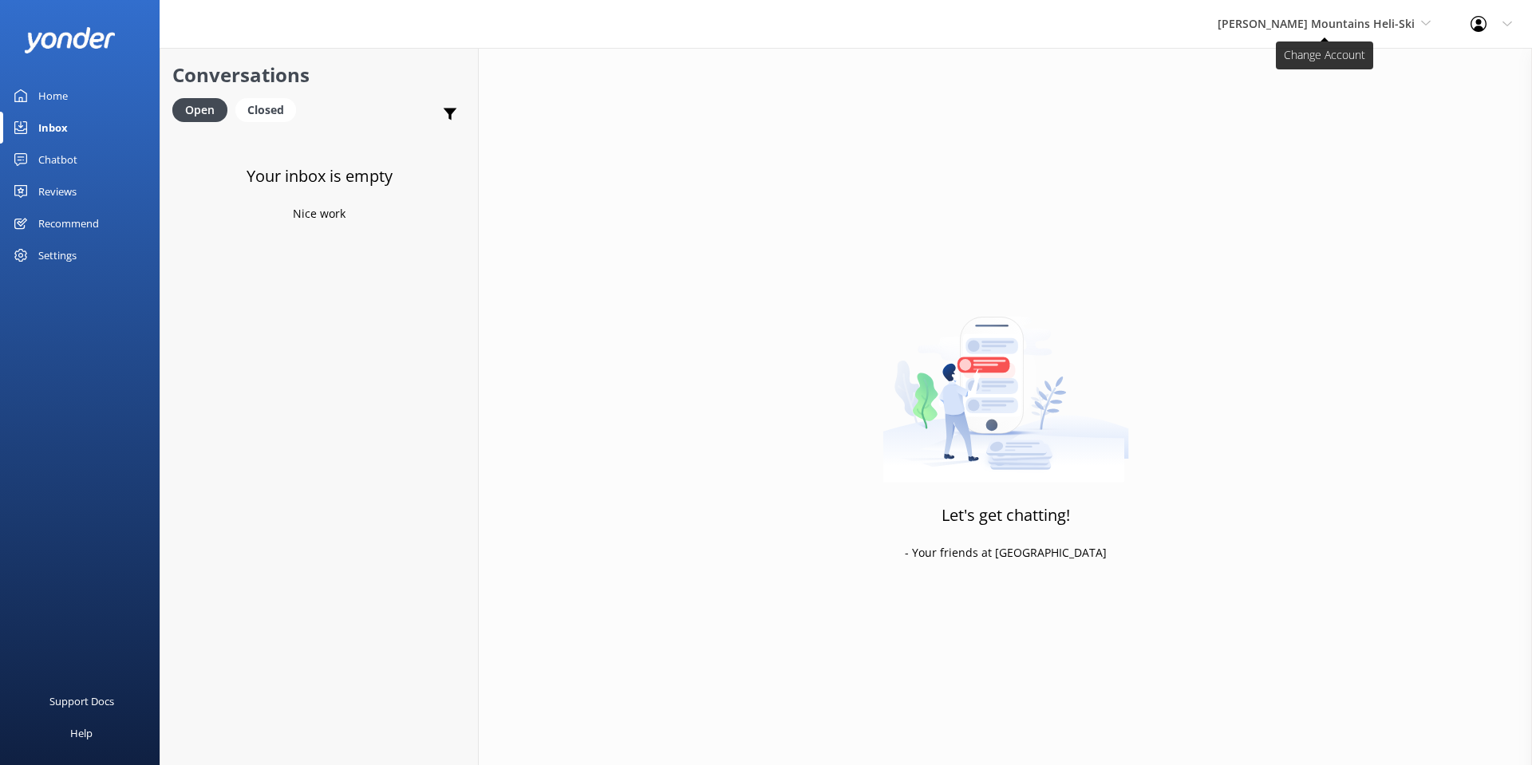
click at [1343, 23] on span "[PERSON_NAME] Mountains Heli-Ski" at bounding box center [1315, 23] width 197 height 15
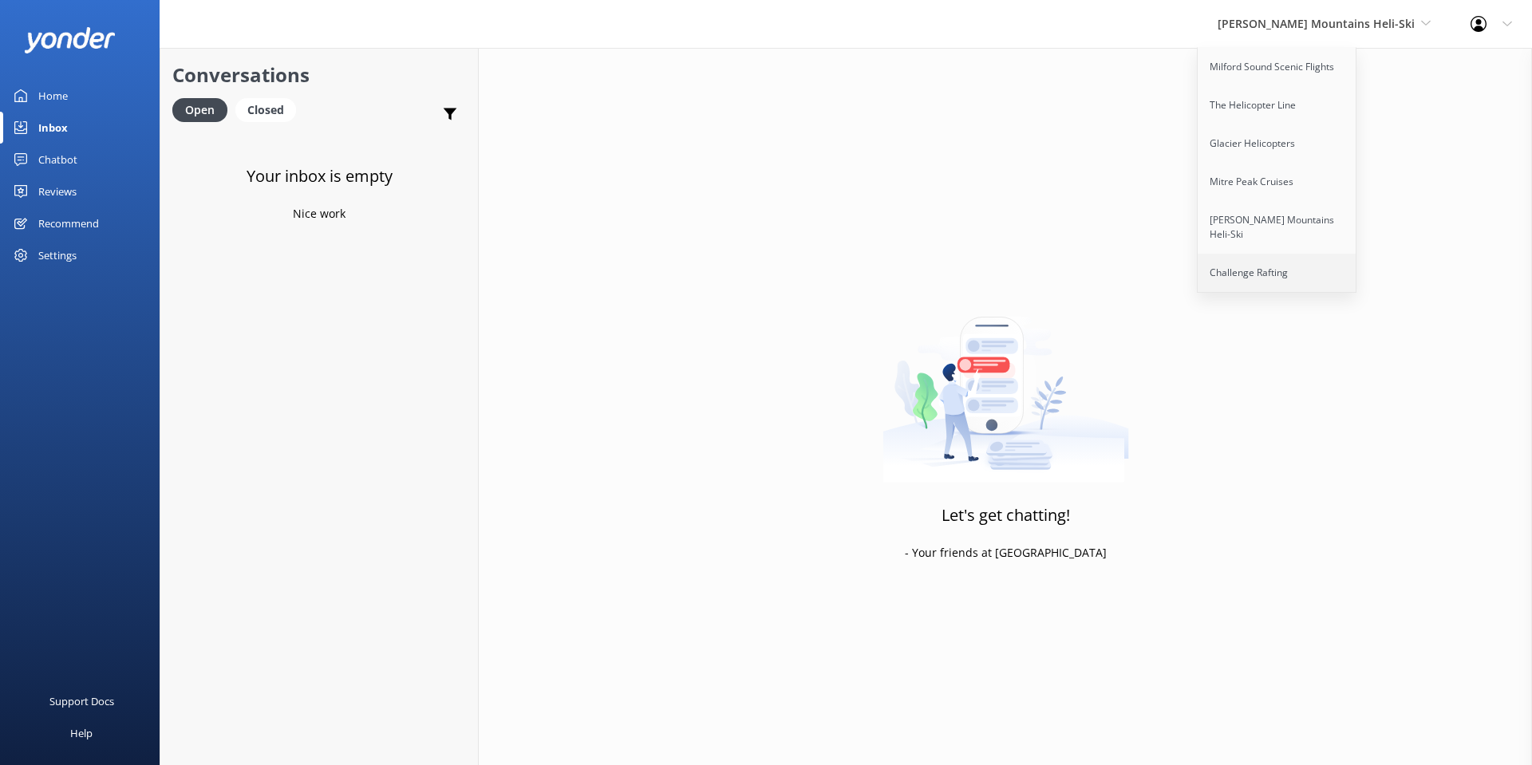
click at [1331, 254] on link "Challenge Rafting" at bounding box center [1277, 273] width 160 height 38
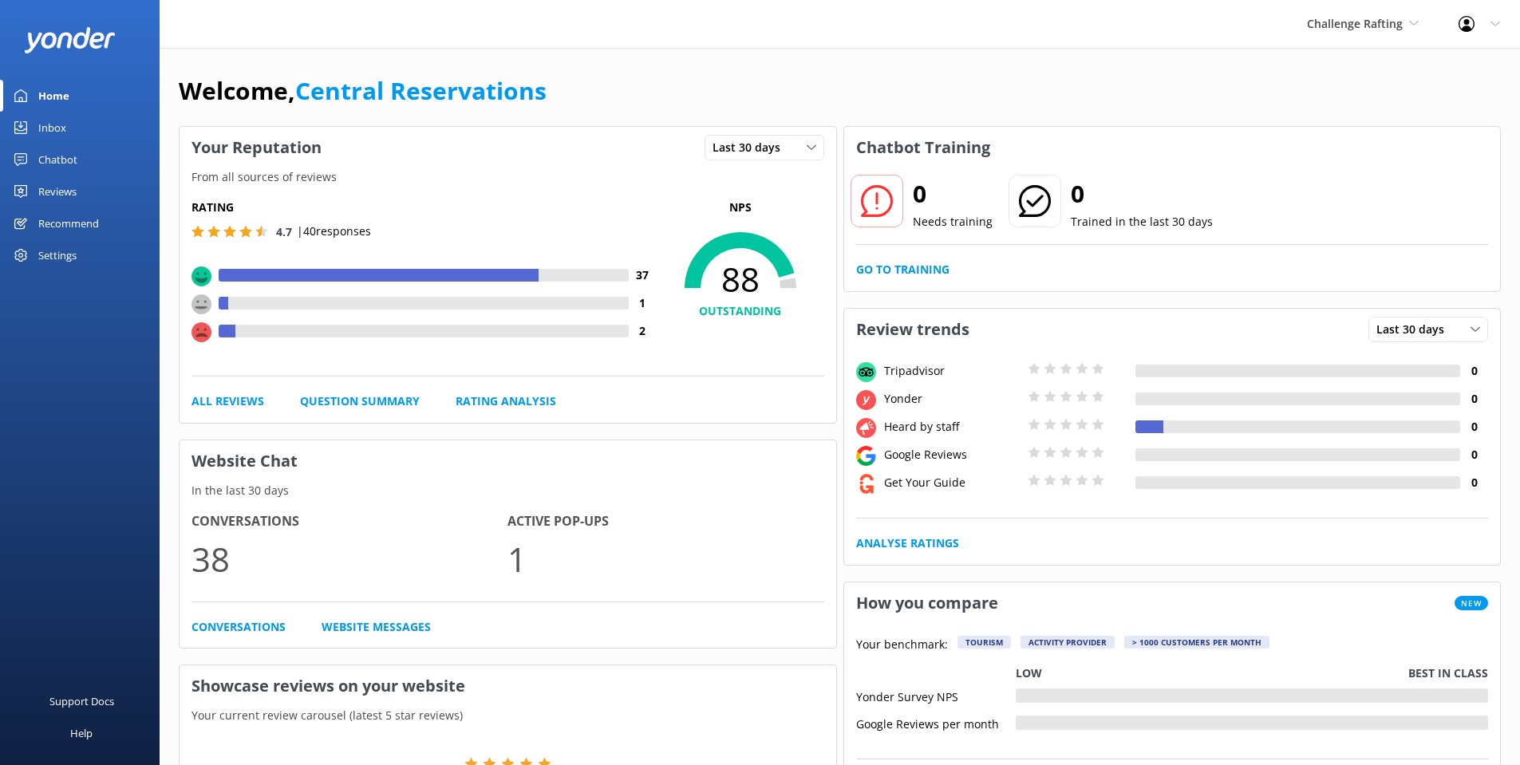
click at [45, 120] on div "Inbox" at bounding box center [52, 128] width 28 height 32
